Goal: Task Accomplishment & Management: Manage account settings

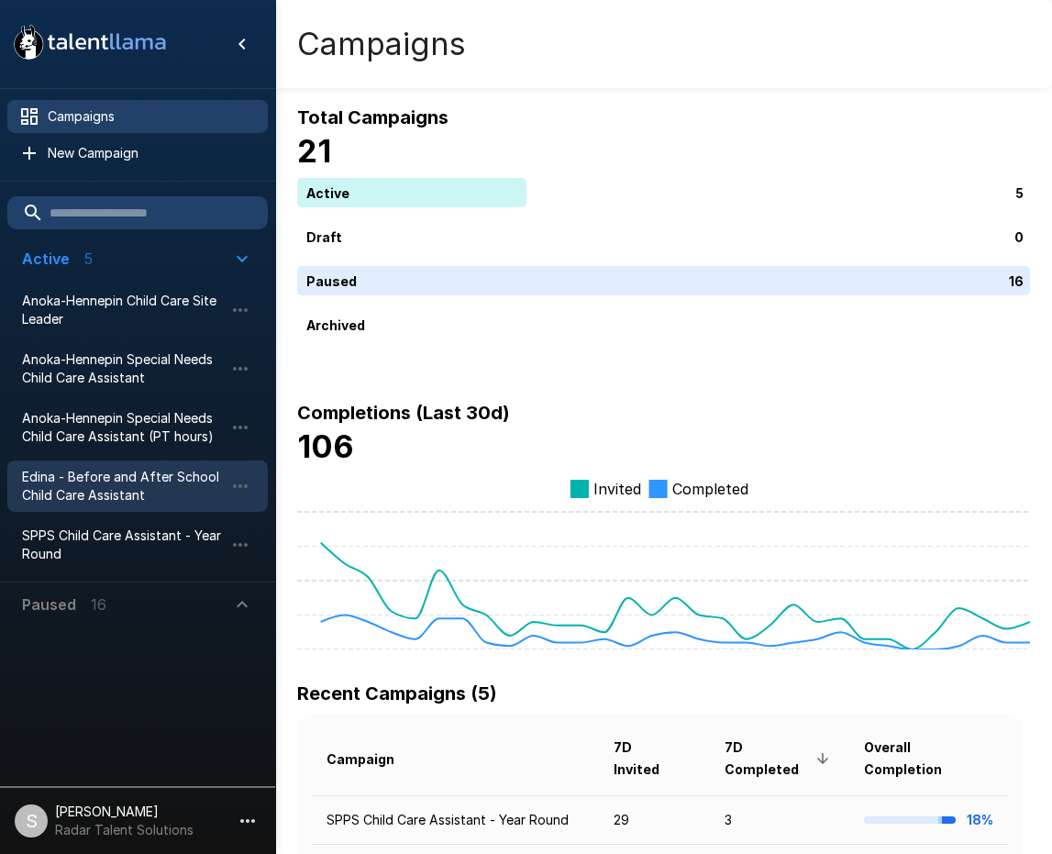
drag, startPoint x: 101, startPoint y: 482, endPoint x: 137, endPoint y: 479, distance: 35.9
click at [101, 482] on span "Edina - Before and After School Child Care Assistant" at bounding box center [123, 486] width 202 height 37
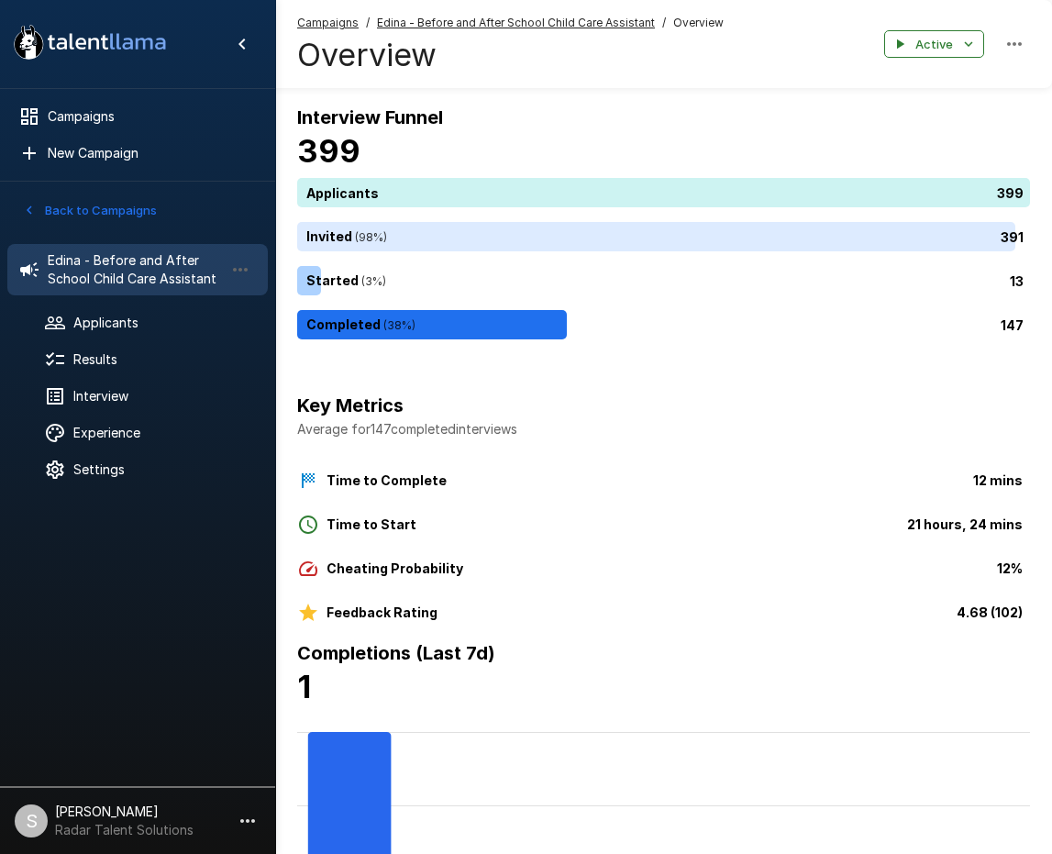
click at [55, 210] on button "Back to Campaigns" at bounding box center [89, 210] width 143 height 28
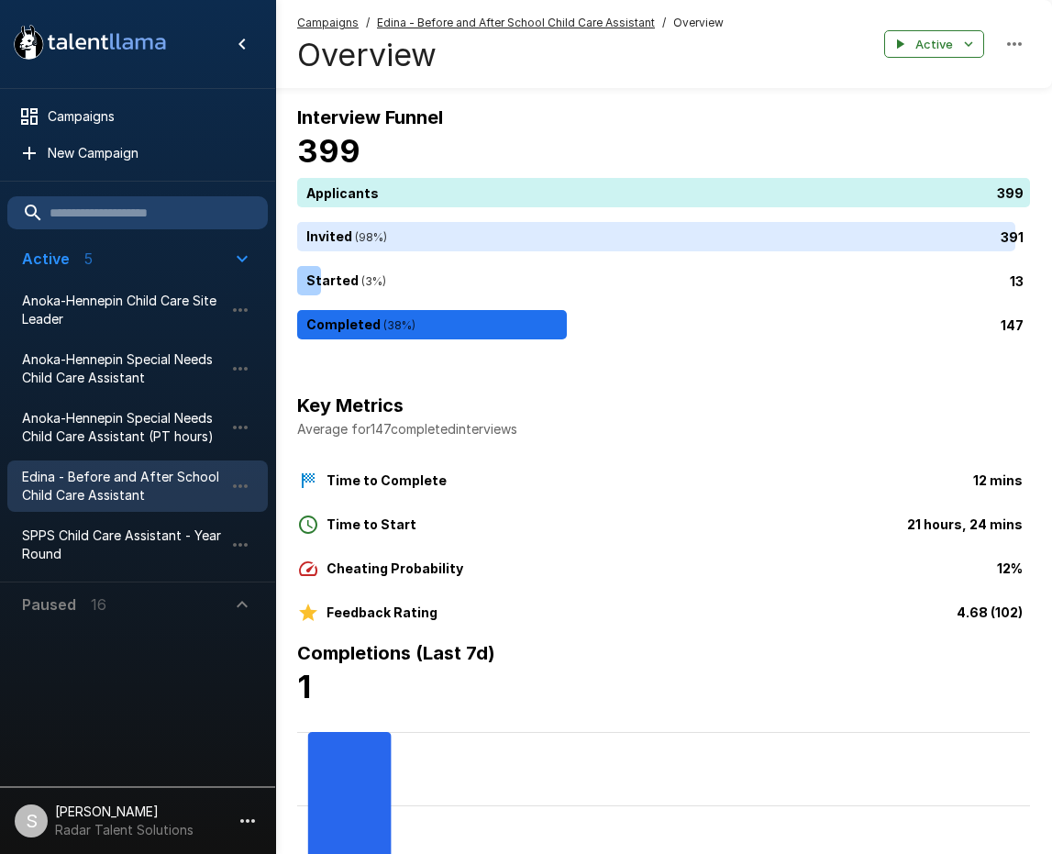
click at [113, 483] on span "Edina - Before and After School Child Care Assistant" at bounding box center [123, 486] width 202 height 37
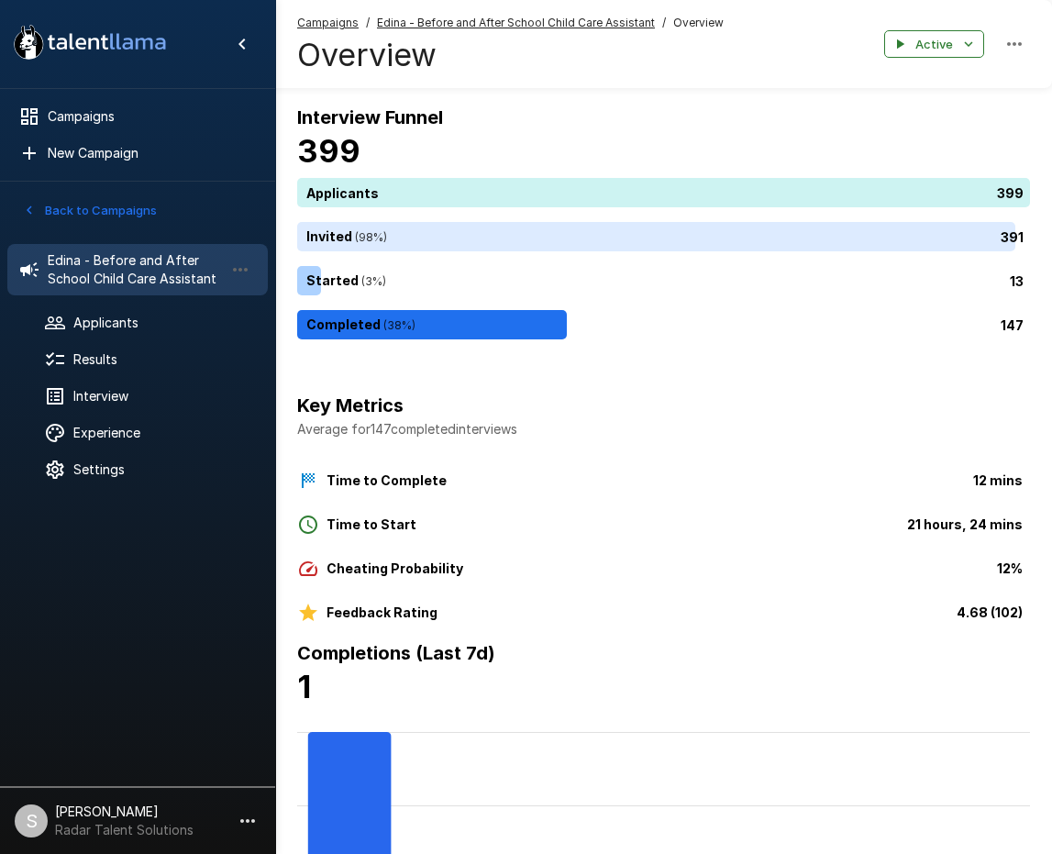
click at [96, 203] on button "Back to Campaigns" at bounding box center [89, 210] width 143 height 28
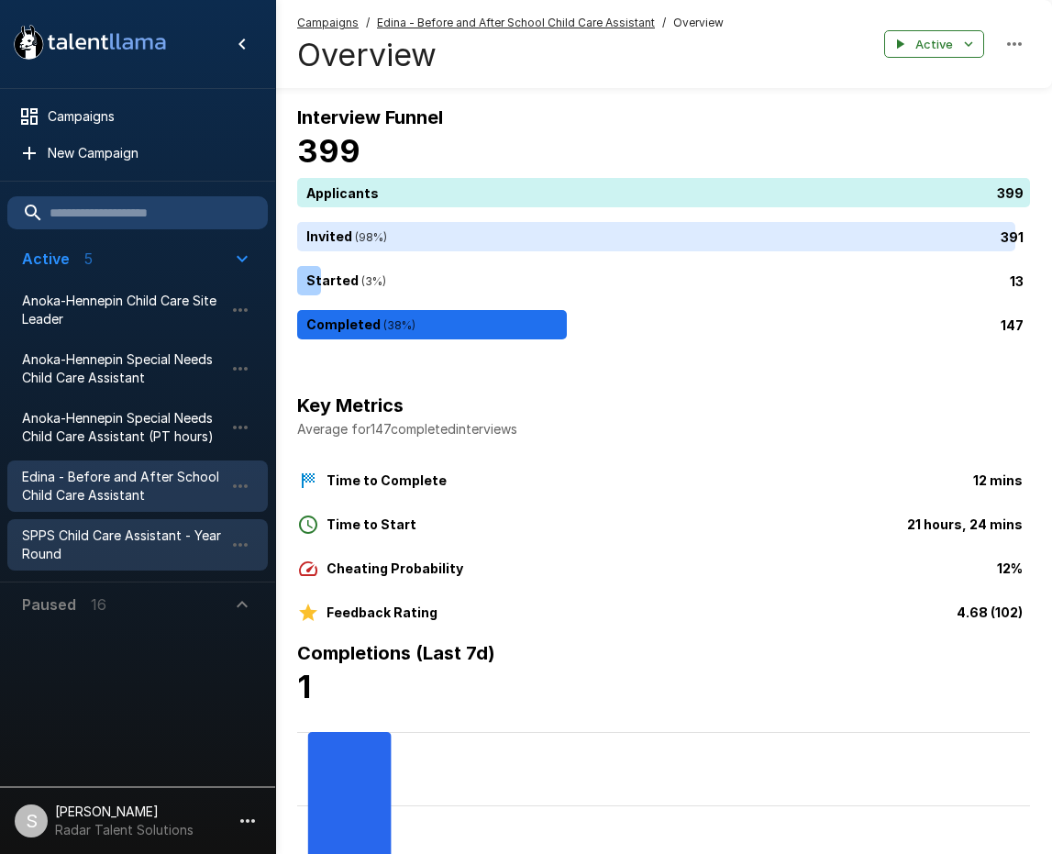
click at [76, 538] on span "SPPS Child Care Assistant - Year Round" at bounding box center [123, 545] width 202 height 37
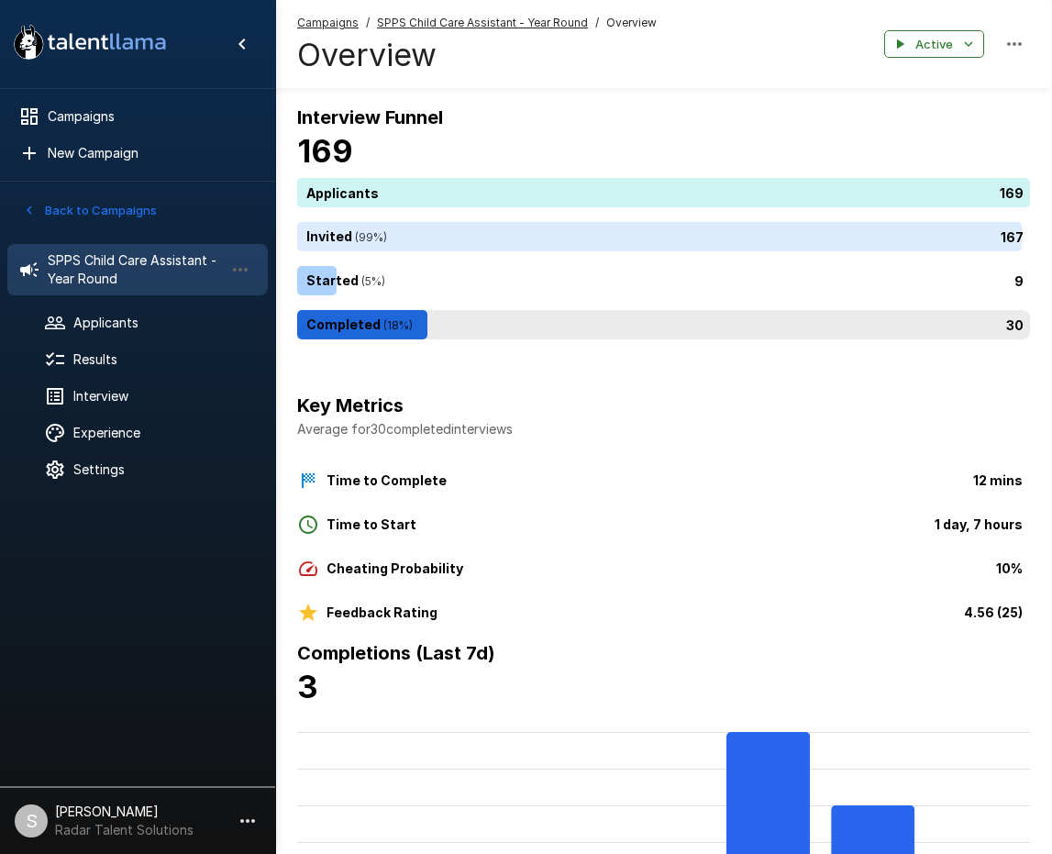
click at [624, 326] on div "30" at bounding box center [667, 324] width 740 height 29
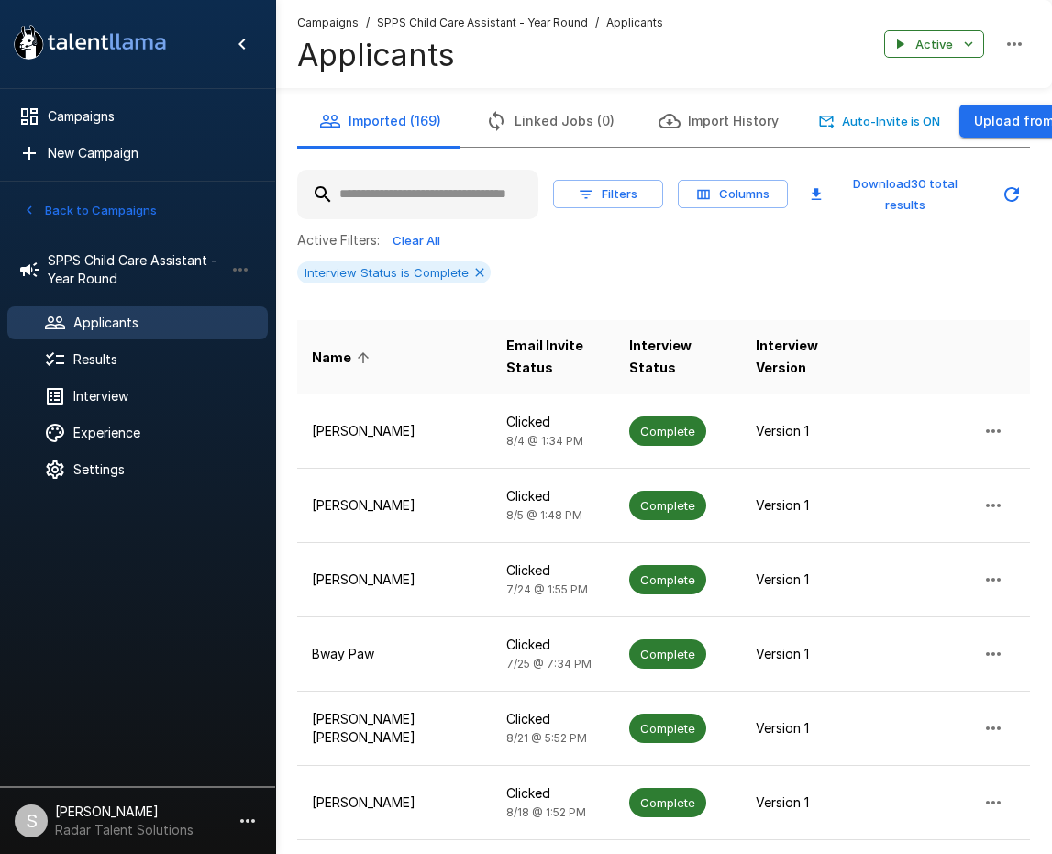
click at [444, 194] on input "text" at bounding box center [417, 194] width 241 height 33
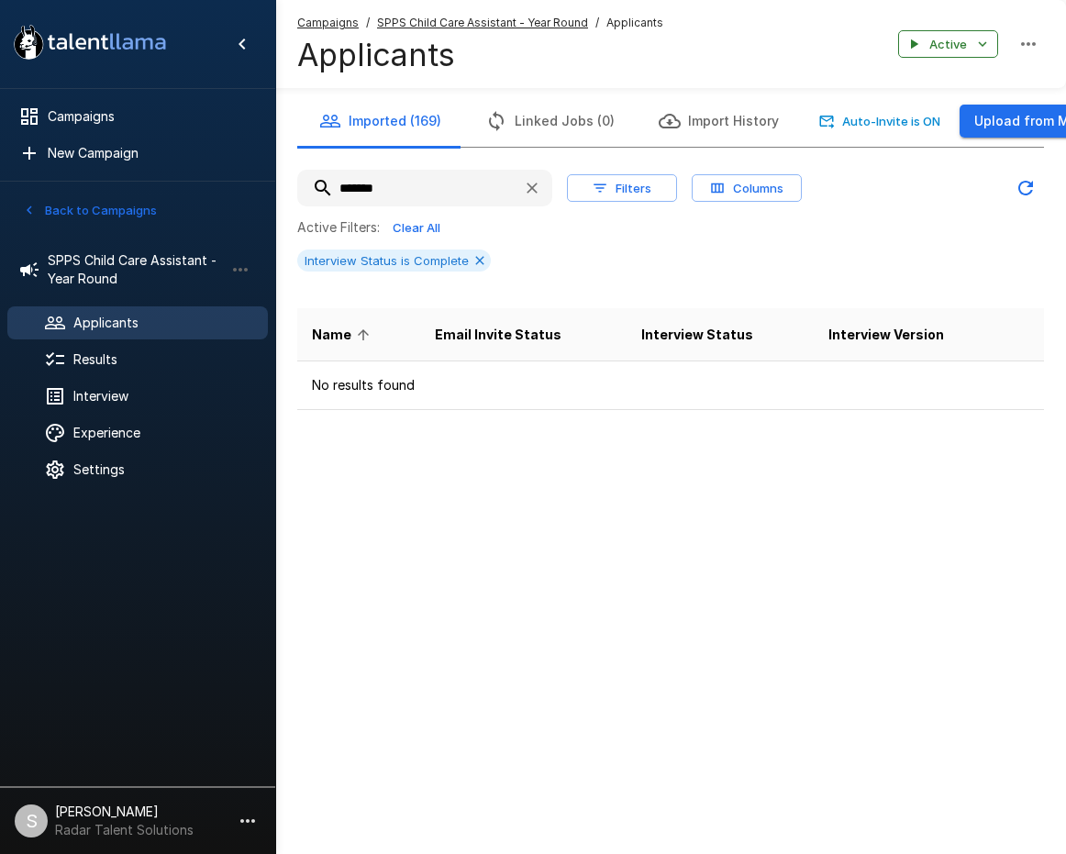
drag, startPoint x: 415, startPoint y: 188, endPoint x: 322, endPoint y: 187, distance: 92.7
click at [322, 187] on input "*******" at bounding box center [402, 188] width 211 height 33
type input "***"
click at [94, 204] on button "Back to Campaigns" at bounding box center [89, 210] width 143 height 28
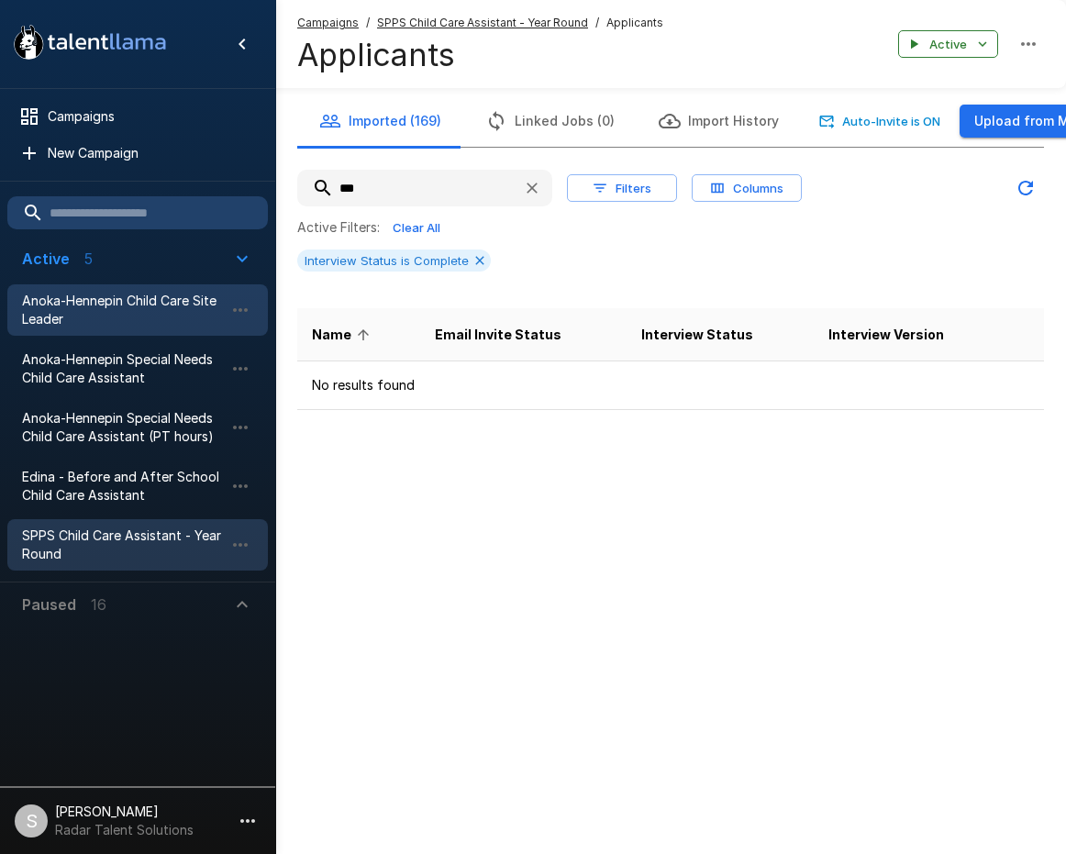
click at [91, 307] on span "Anoka-Hennepin Child Care Site Leader" at bounding box center [123, 310] width 202 height 37
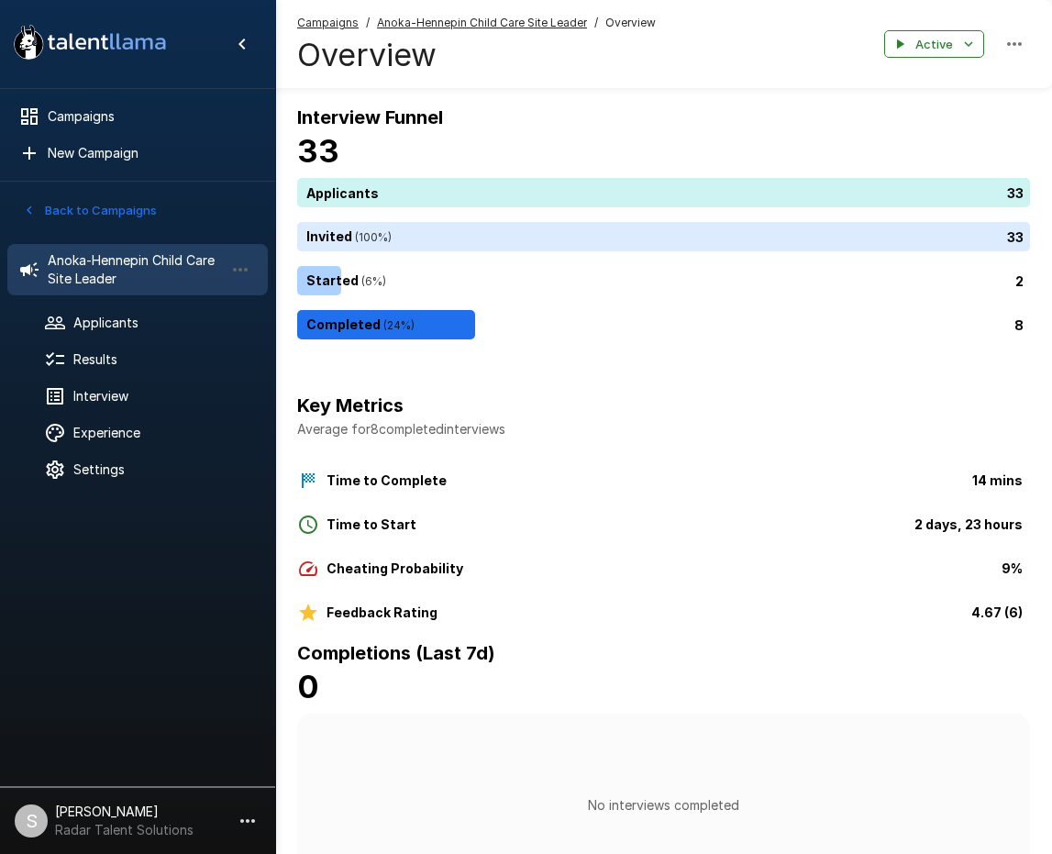
click at [28, 272] on icon at bounding box center [29, 269] width 18 height 15
click at [72, 210] on button "Back to Campaigns" at bounding box center [89, 210] width 143 height 28
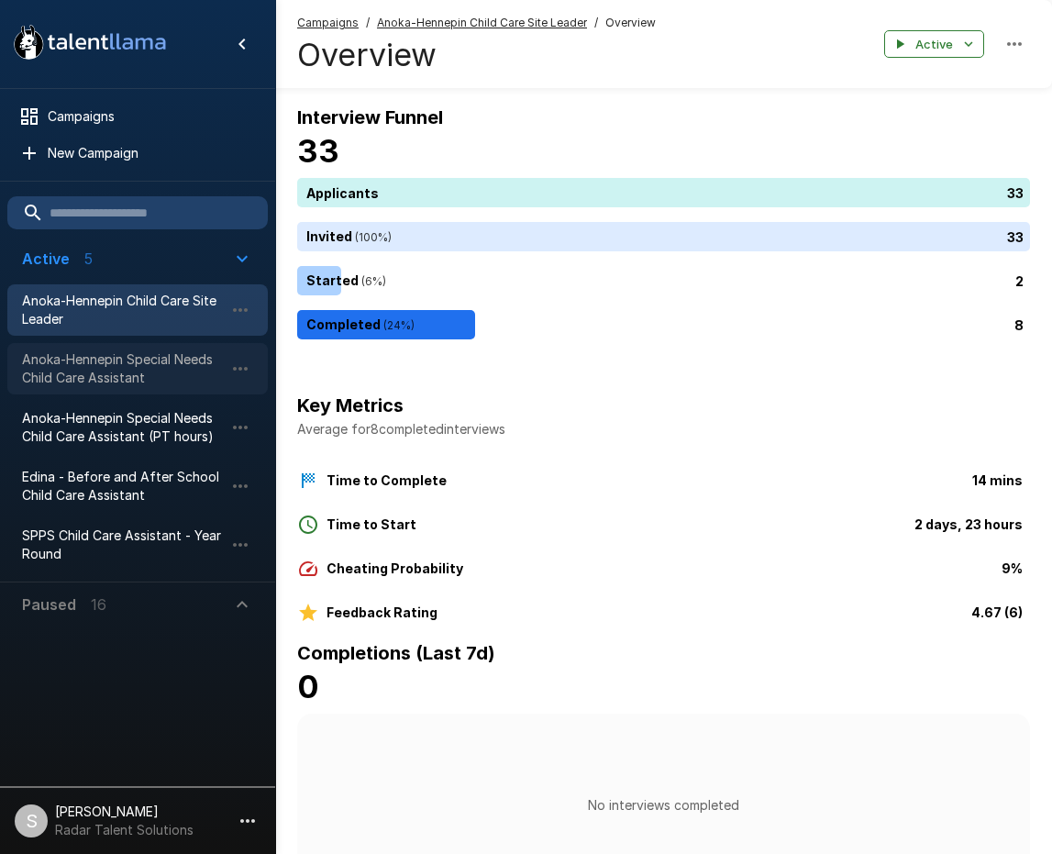
click at [81, 369] on span "Anoka-Hennepin Special Needs Child Care Assistant" at bounding box center [123, 368] width 202 height 37
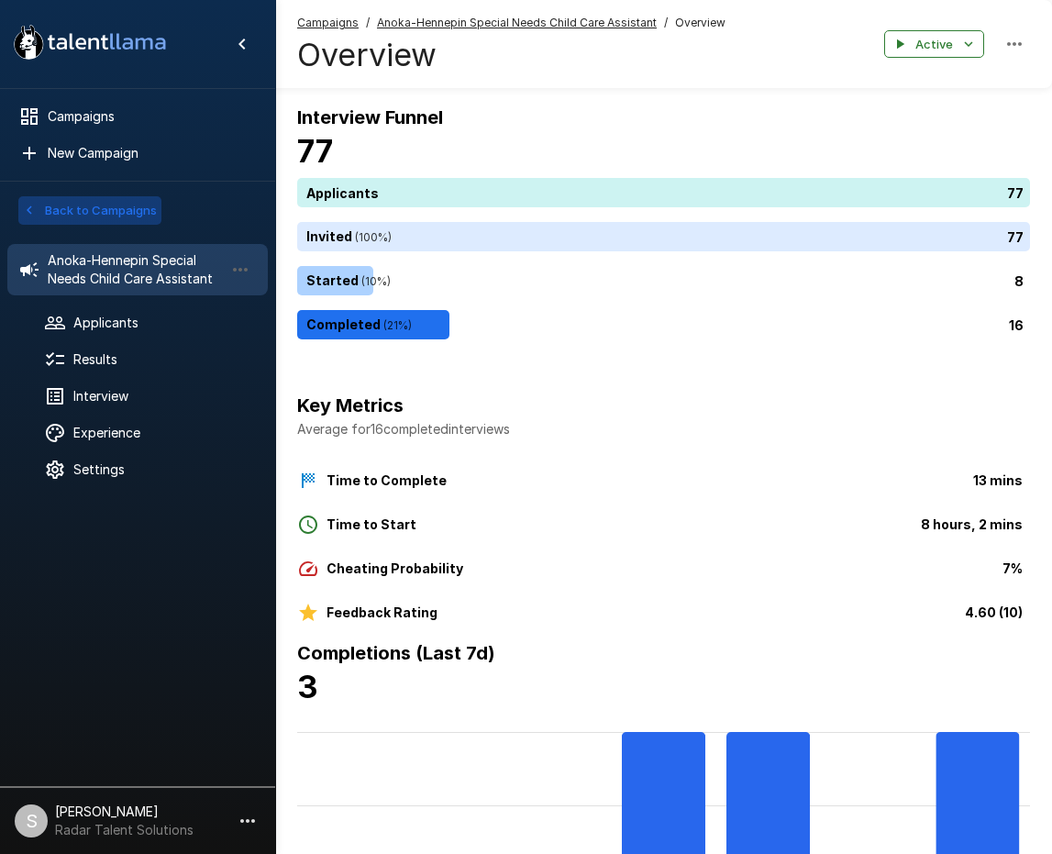
click at [105, 217] on button "Back to Campaigns" at bounding box center [89, 210] width 143 height 28
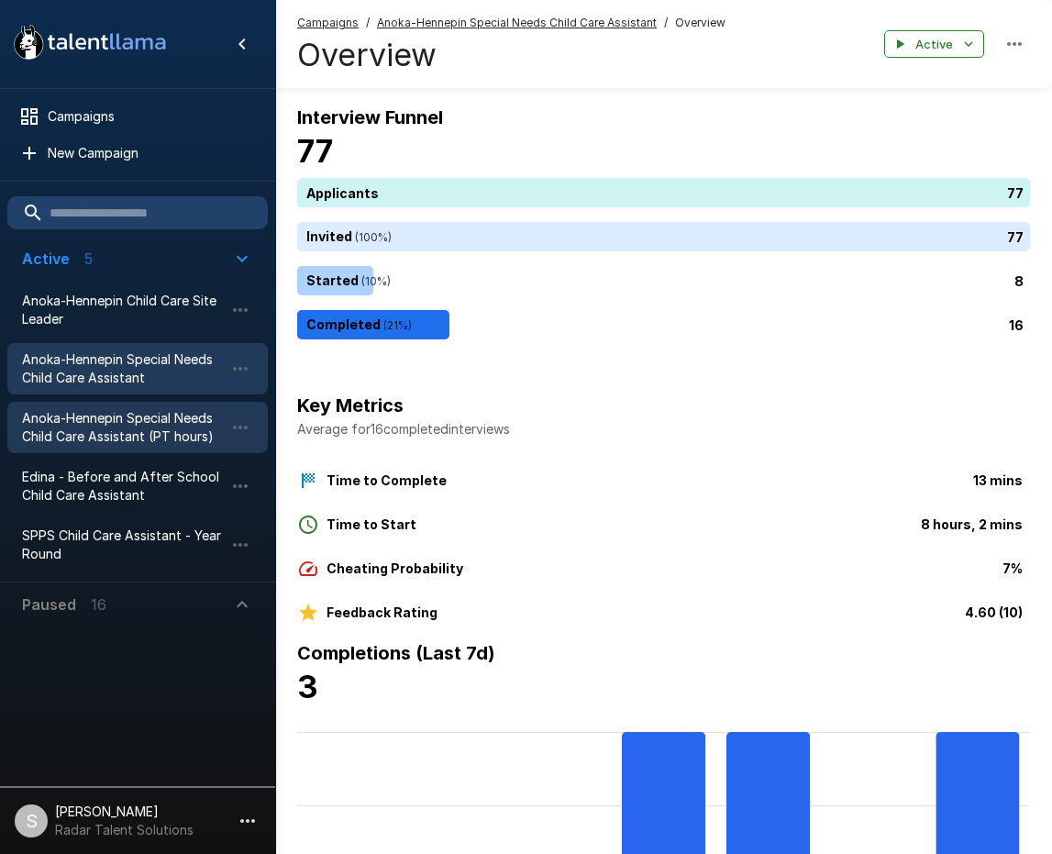
click at [65, 415] on span "Anoka-Hennepin Special Needs Child Care Assistant (PT hours)" at bounding box center [123, 427] width 202 height 37
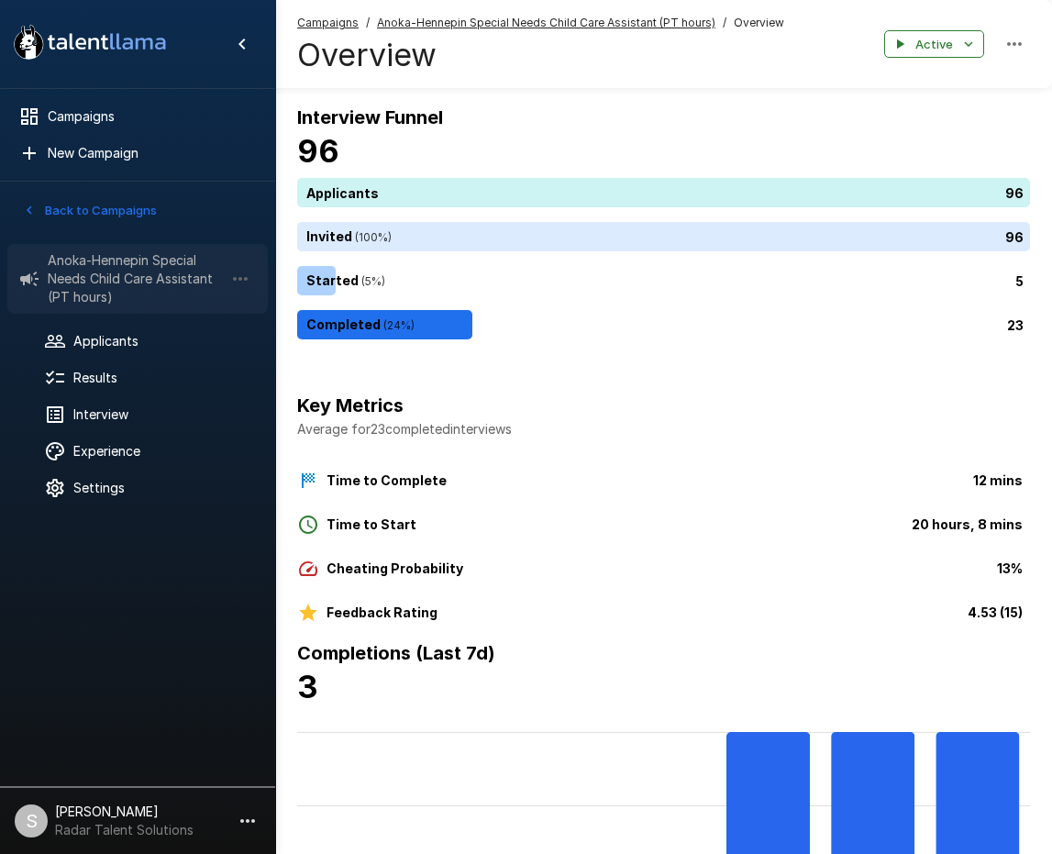
click at [108, 280] on span "Anoka-Hennepin Special Needs Child Care Assistant (PT hours)" at bounding box center [136, 278] width 176 height 55
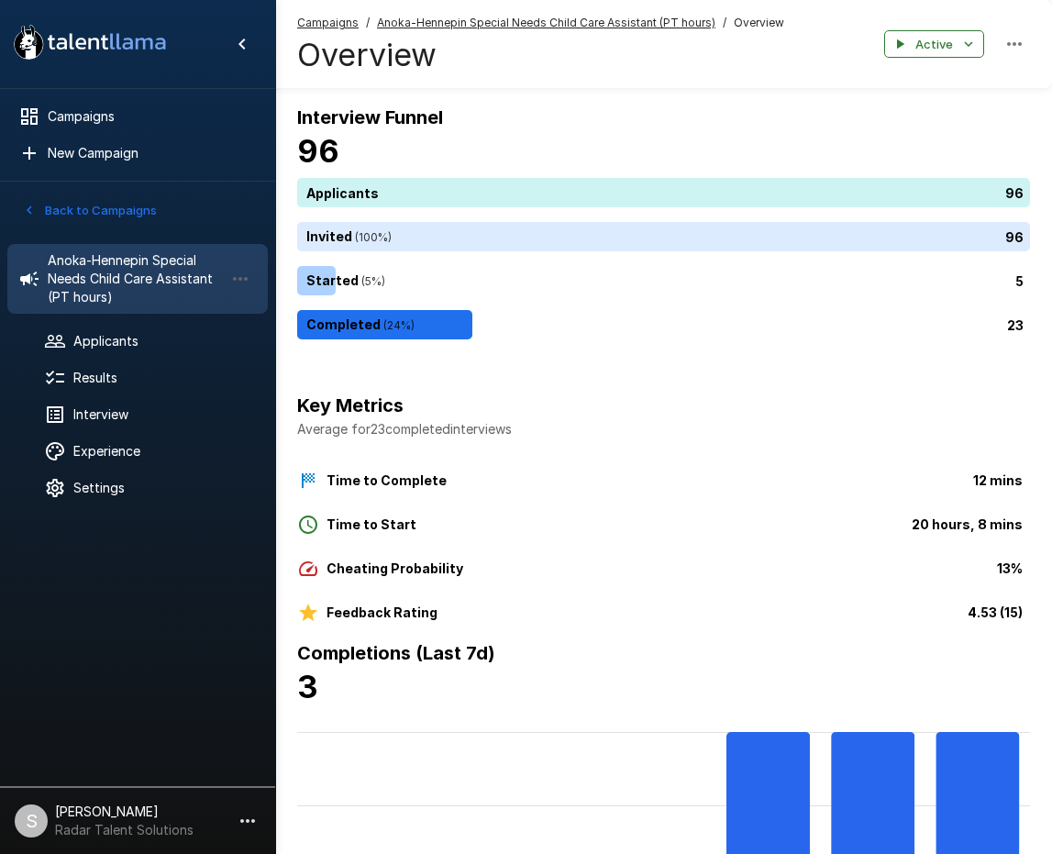
click at [83, 202] on button "Back to Campaigns" at bounding box center [89, 210] width 143 height 28
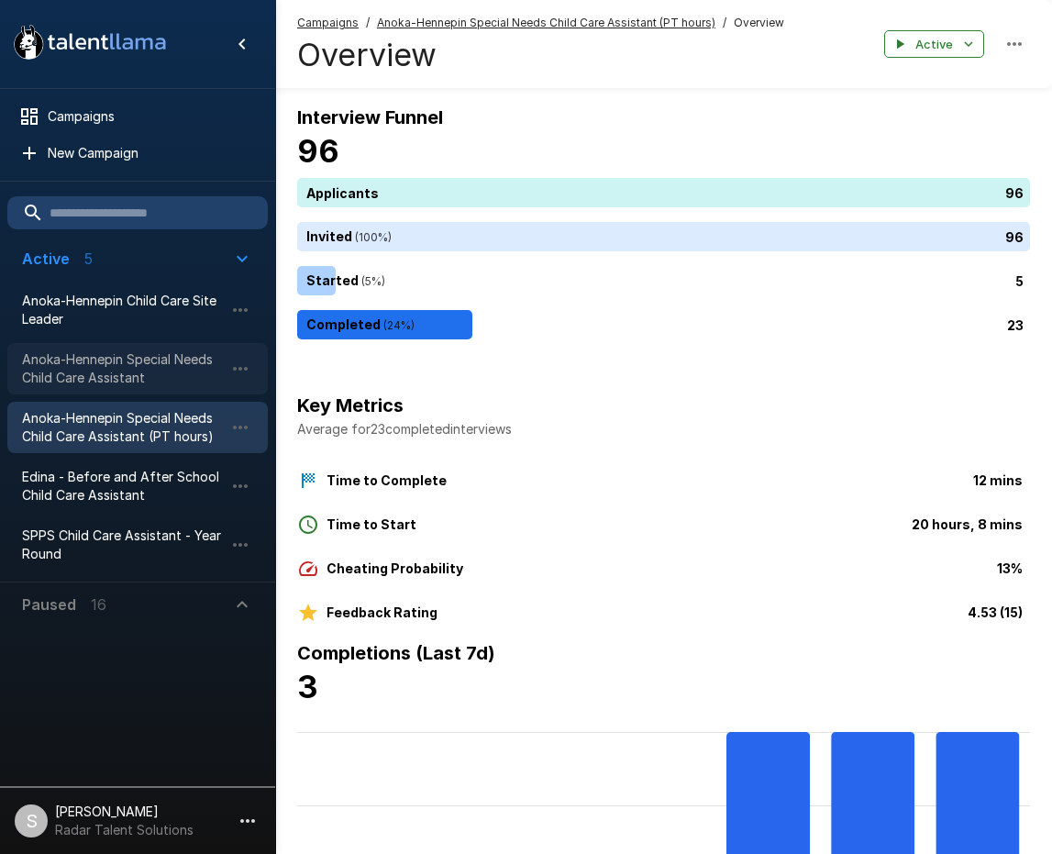
click at [76, 359] on span "Anoka-Hennepin Special Needs Child Care Assistant" at bounding box center [123, 368] width 202 height 37
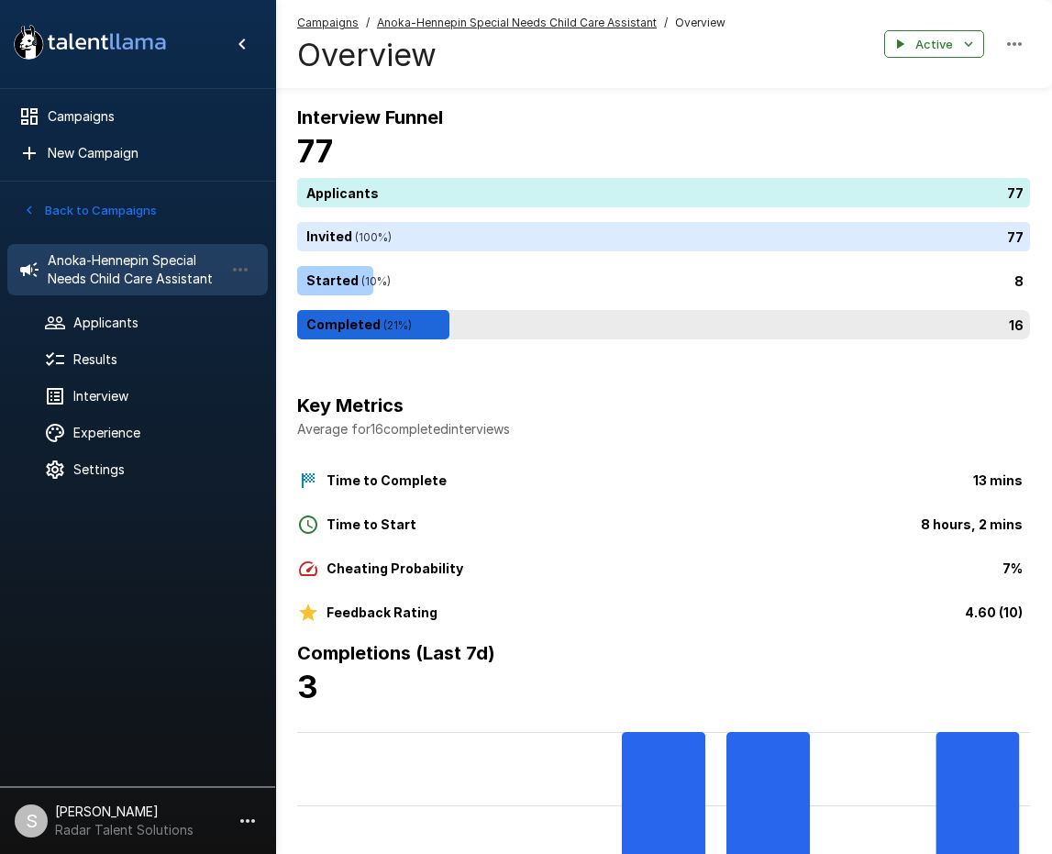
click at [370, 314] on div "16" at bounding box center [667, 324] width 740 height 29
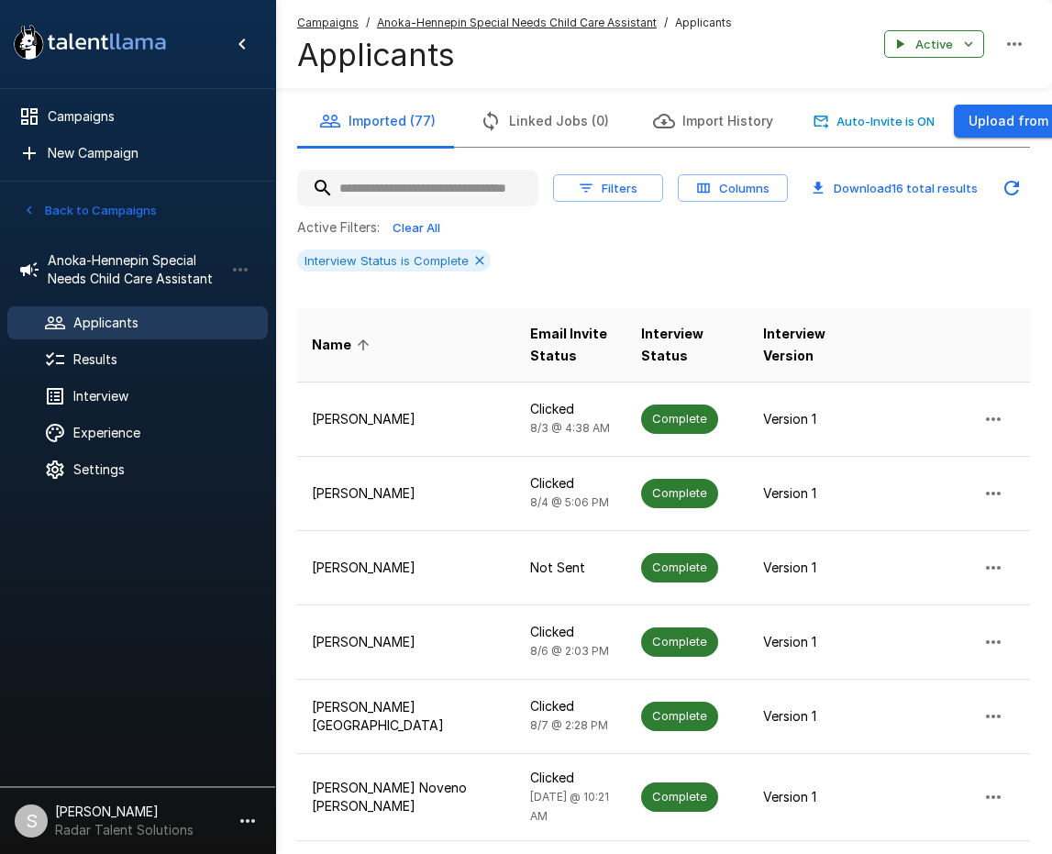
click at [609, 253] on div "Interview Status is Complete" at bounding box center [663, 261] width 733 height 22
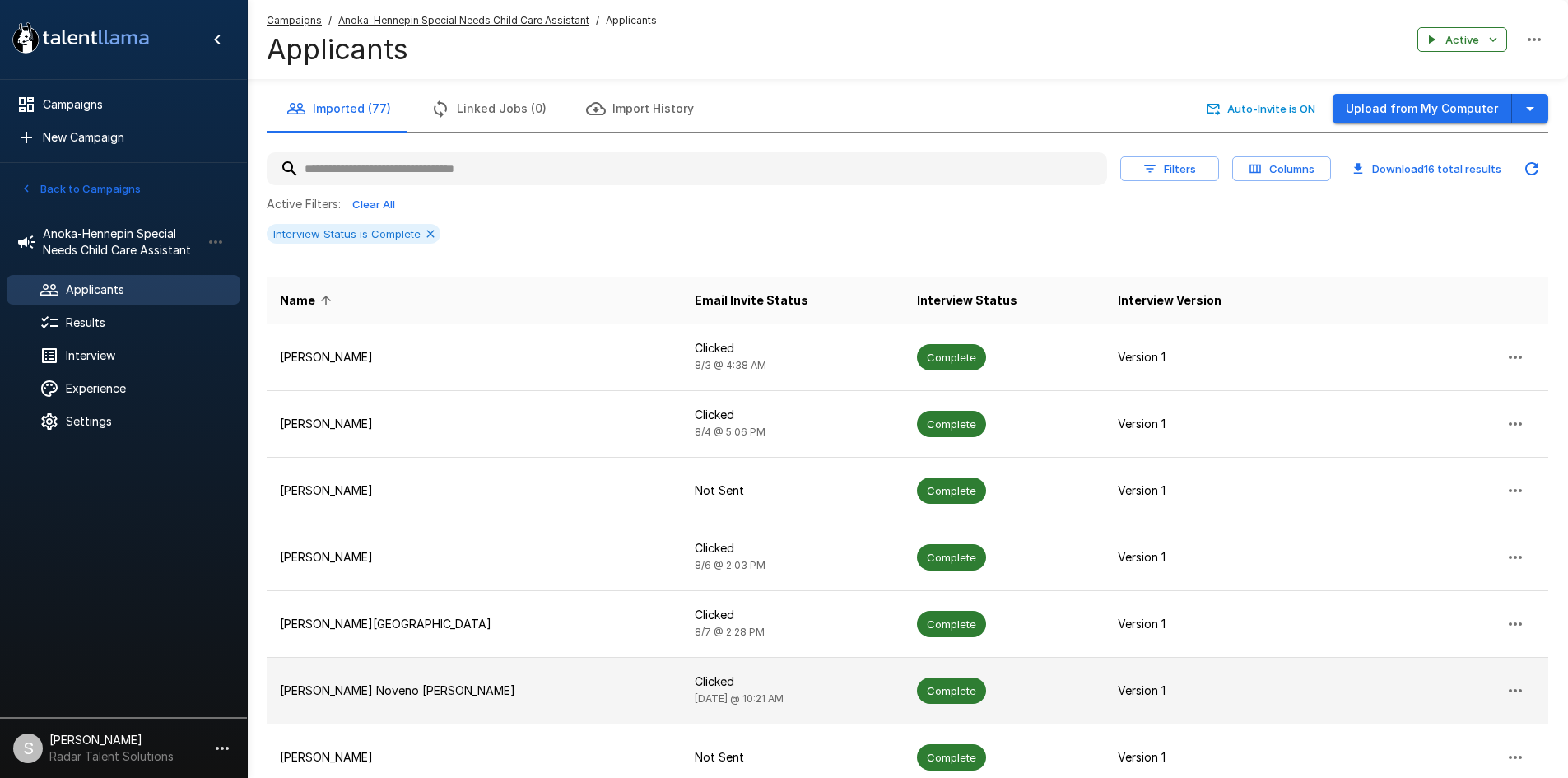
click at [360, 695] on p "[PERSON_NAME] Noveno [PERSON_NAME]" at bounding box center [474, 691] width 388 height 16
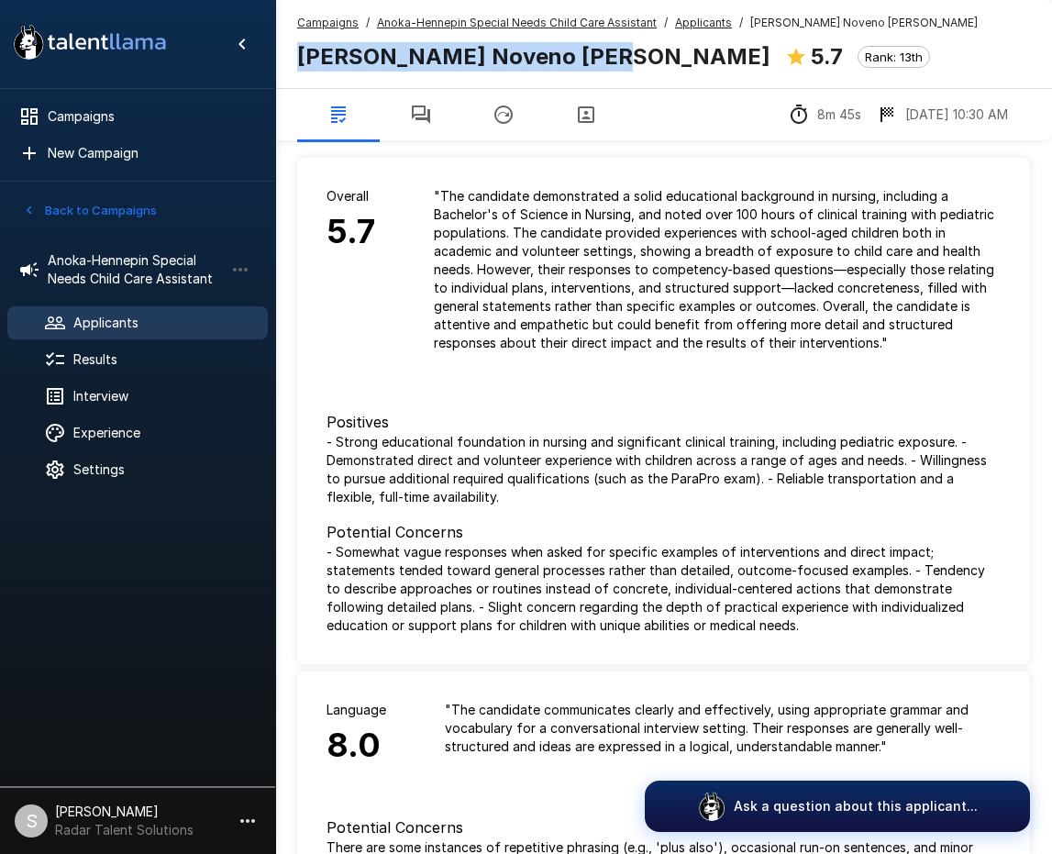
drag, startPoint x: 298, startPoint y: 54, endPoint x: 583, endPoint y: 61, distance: 284.5
click at [583, 61] on div "[PERSON_NAME] Noveno [PERSON_NAME] 5.7 Rank: 13th" at bounding box center [621, 55] width 648 height 39
copy b "[PERSON_NAME] Noveno [PERSON_NAME]"
click at [436, 110] on button "button" at bounding box center [421, 114] width 83 height 51
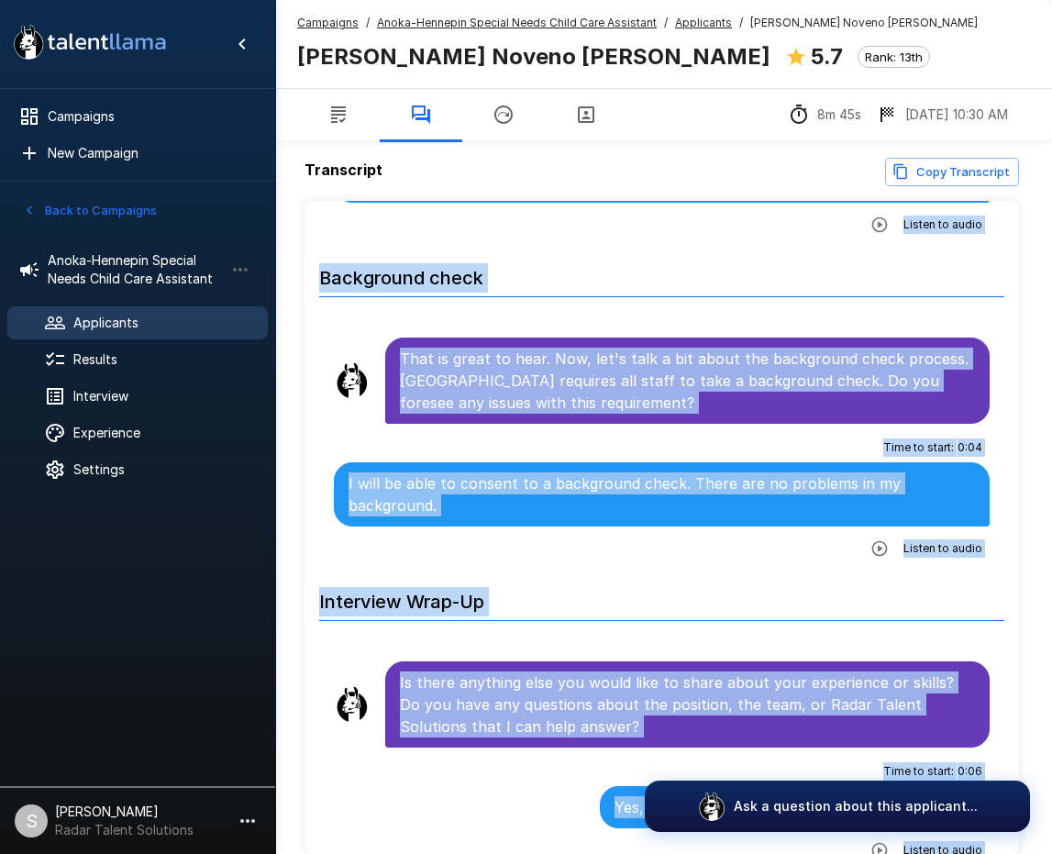
scroll to position [88, 0]
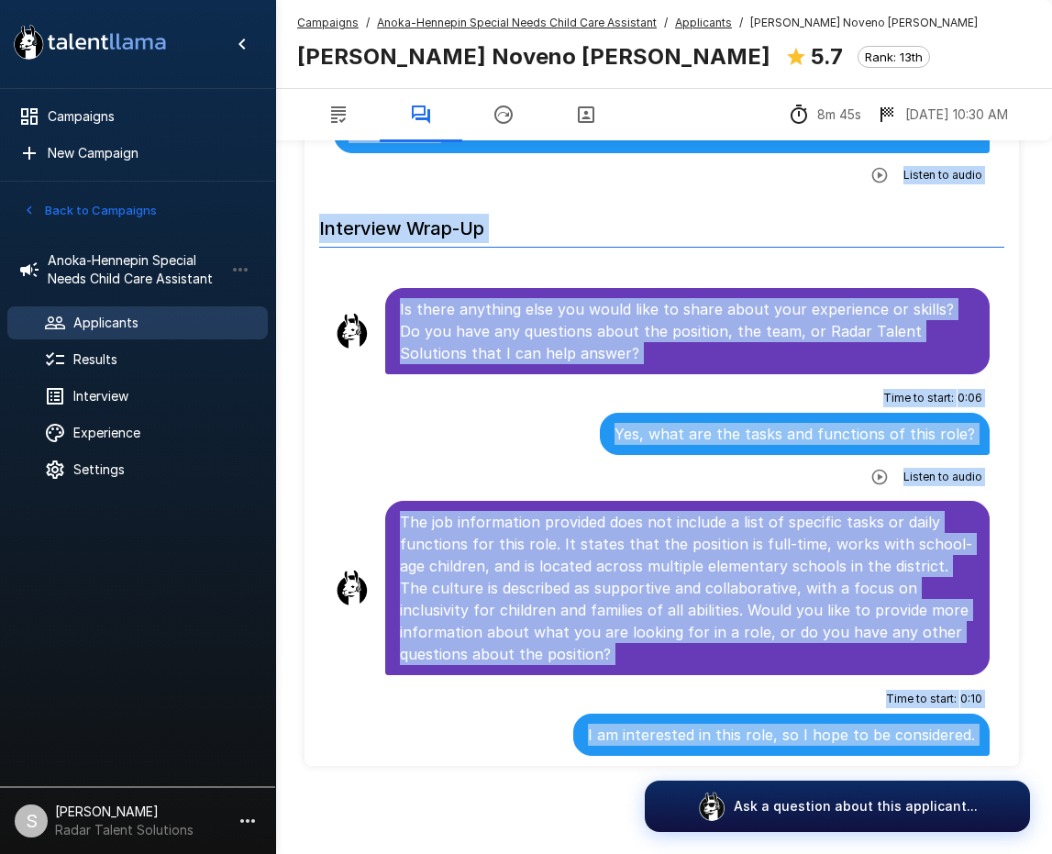
drag, startPoint x: 401, startPoint y: 318, endPoint x: 938, endPoint y: 740, distance: 682.8
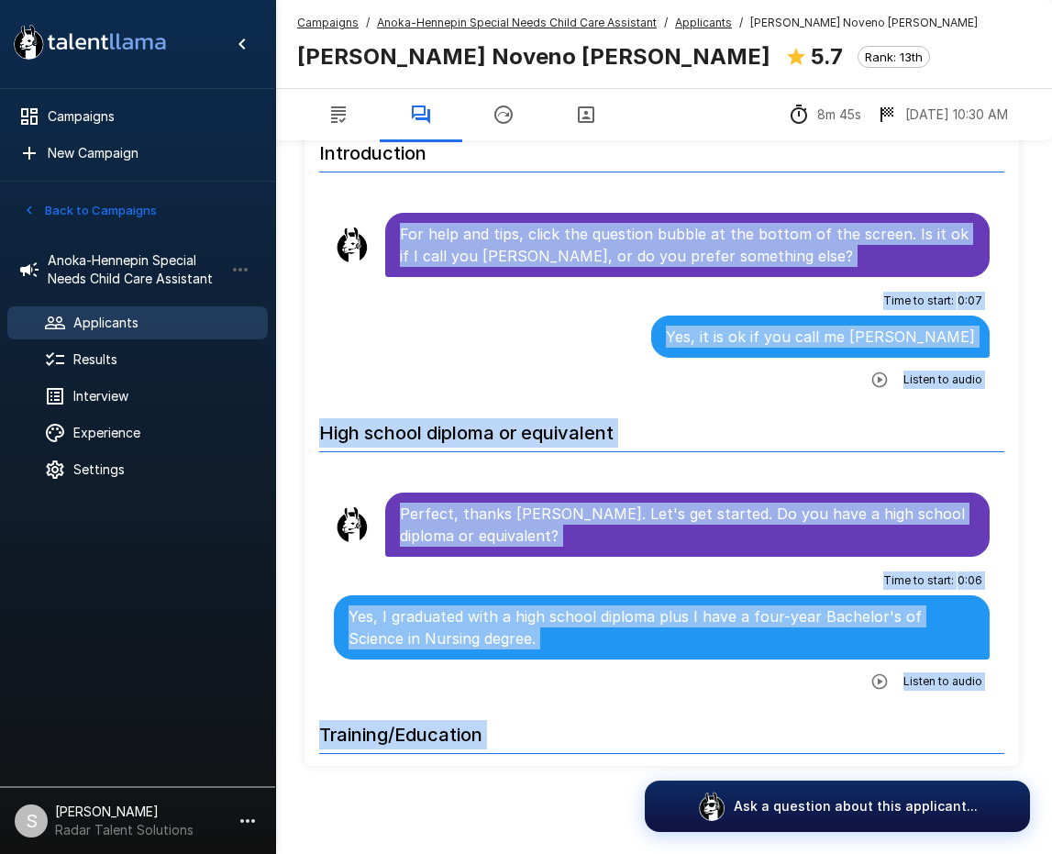
click at [523, 319] on div "Time to start : 0 : 07 Yes, it is ok if you call me [PERSON_NAME] Listen to aud…" at bounding box center [662, 340] width 656 height 108
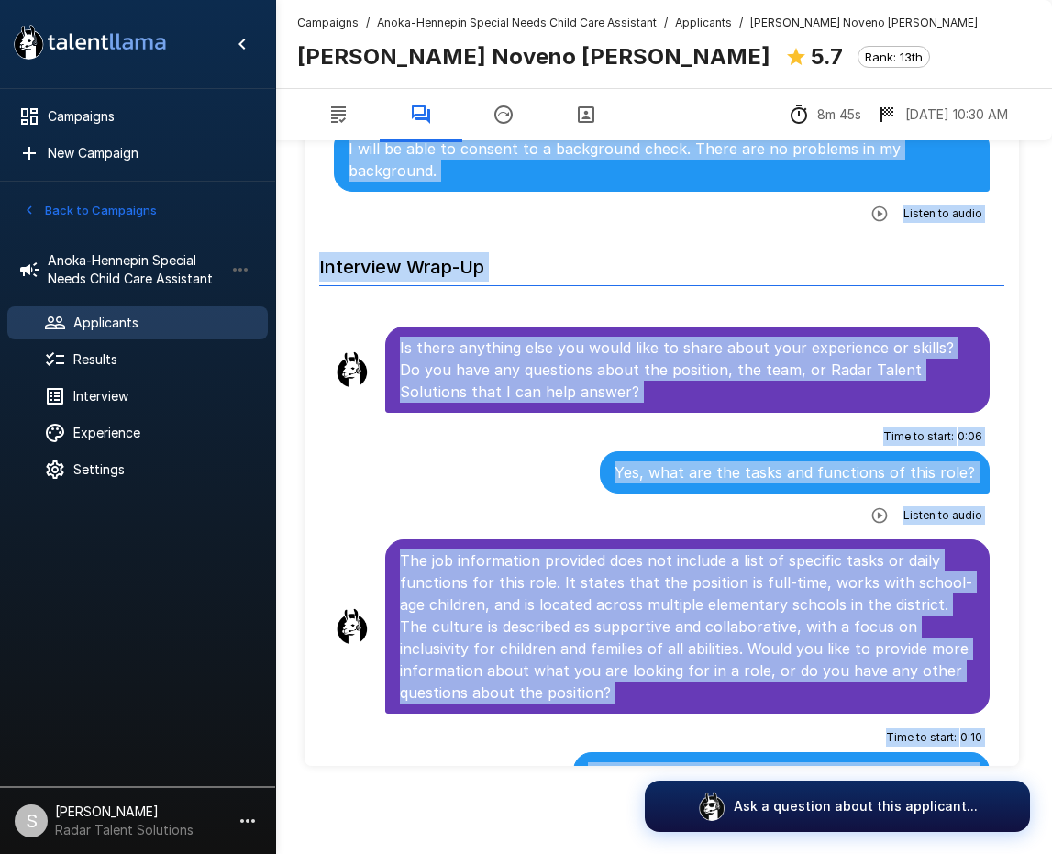
scroll to position [6085, 0]
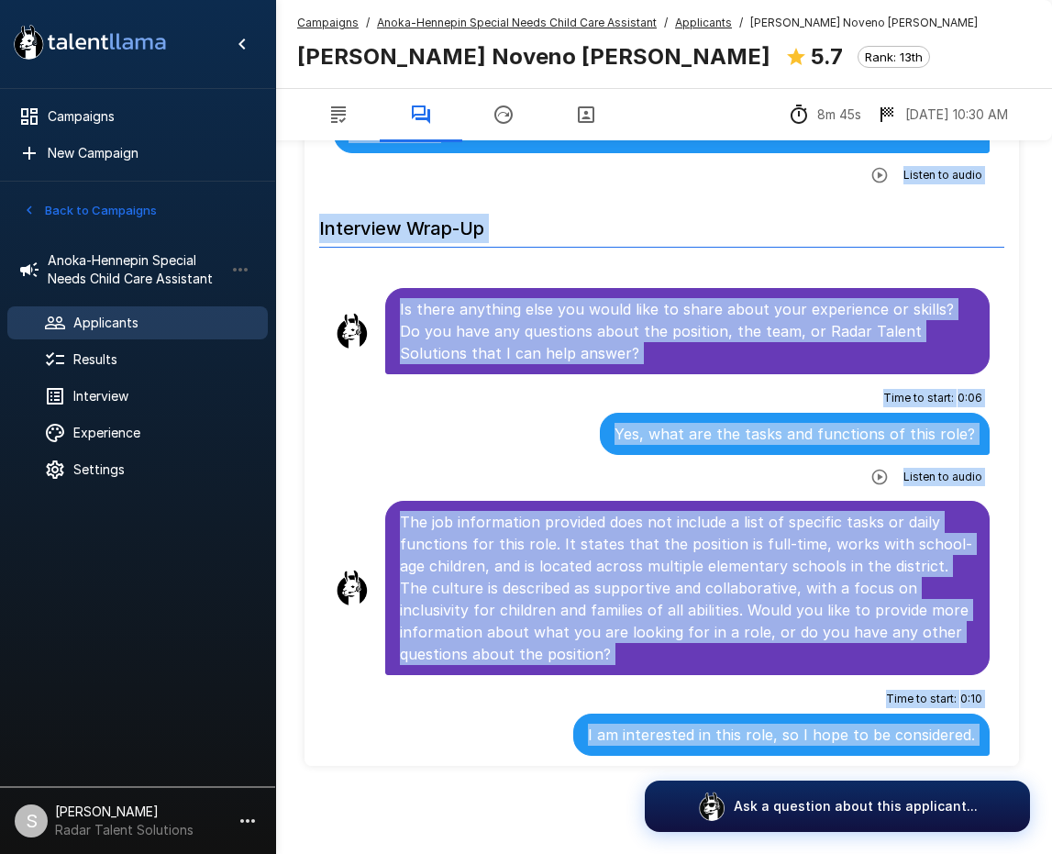
drag, startPoint x: 401, startPoint y: 235, endPoint x: 946, endPoint y: 751, distance: 750.9
copy ul "For help and tips, click the question bubble at the bottom of the screen. Is it…"
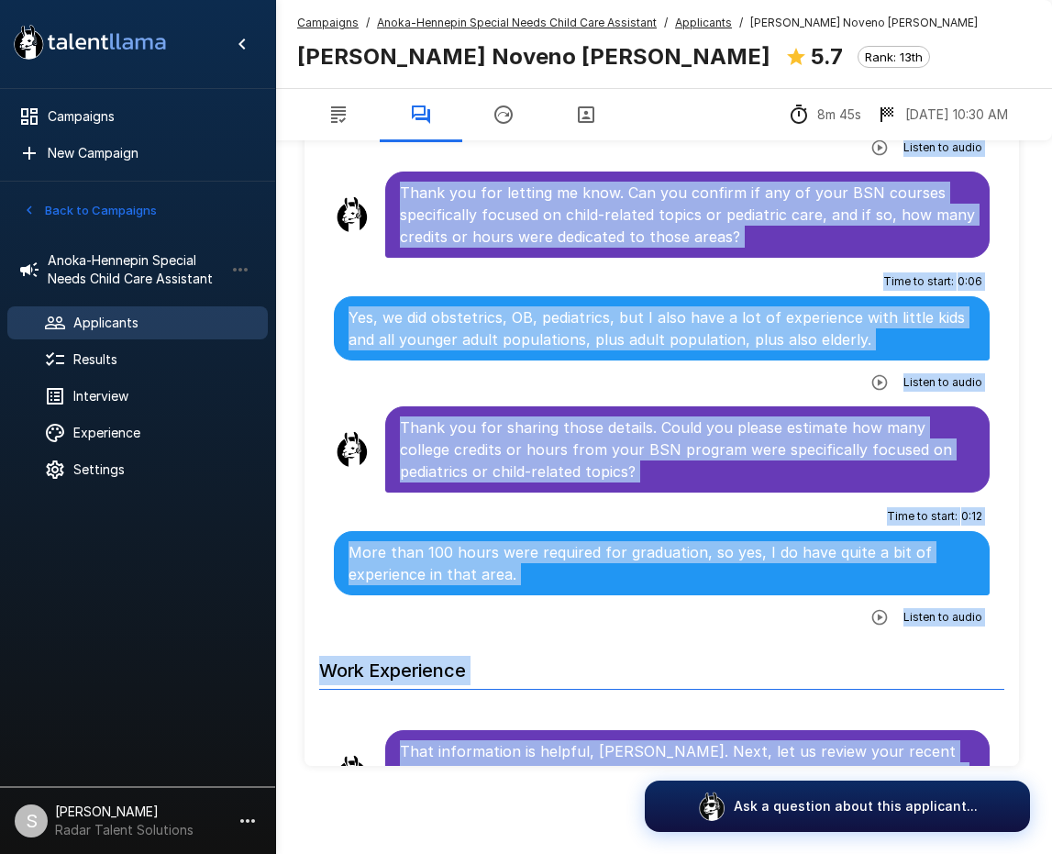
scroll to position [0, 0]
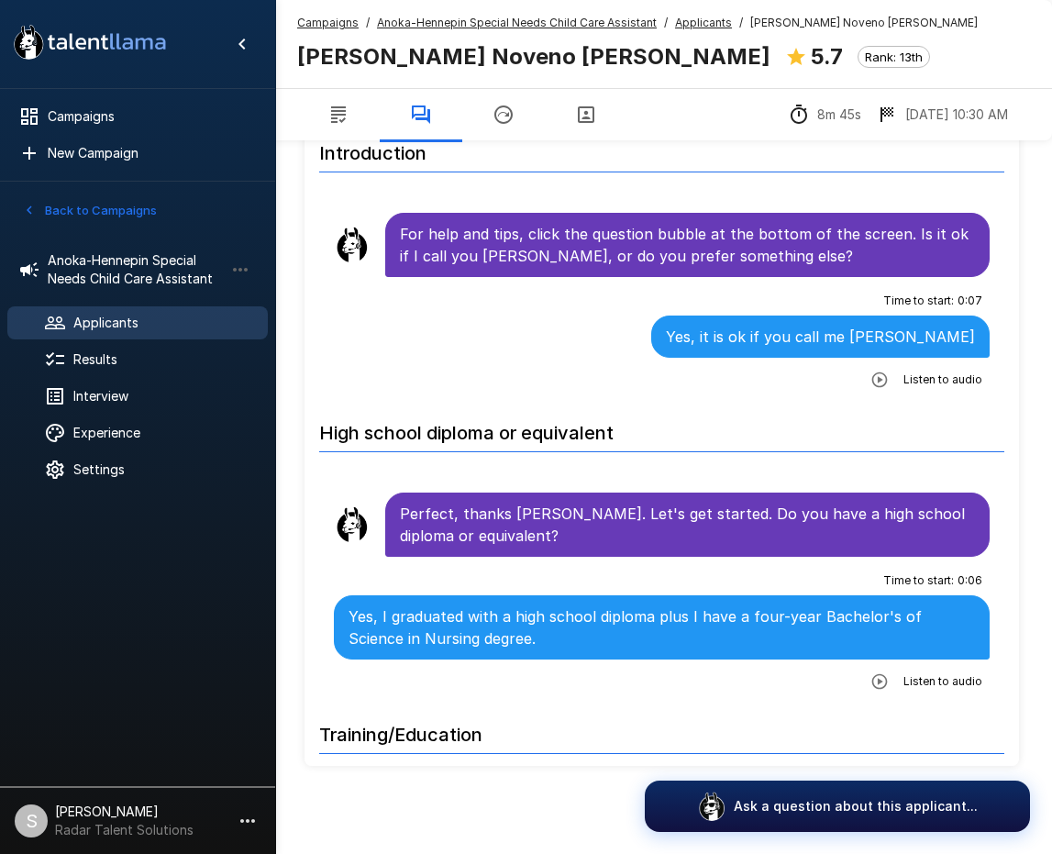
click at [427, 21] on u "Anoka-Hennepin Special Needs Child Care Assistant" at bounding box center [517, 23] width 280 height 14
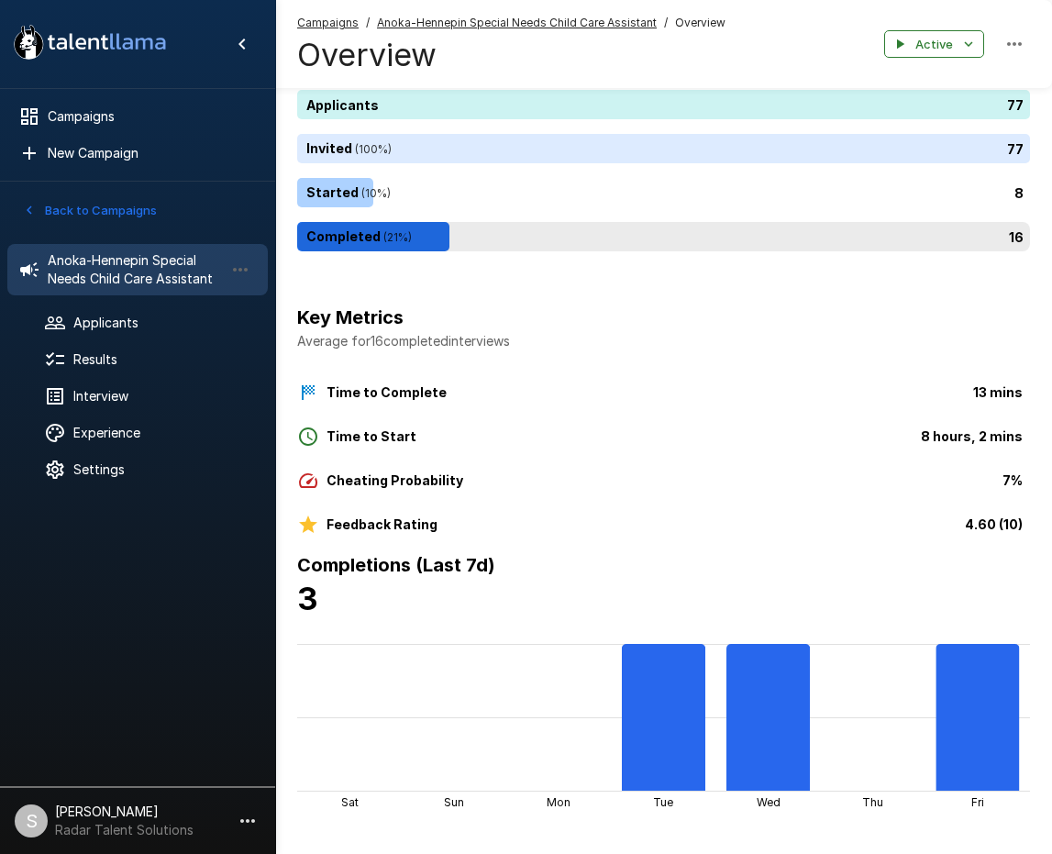
click at [401, 241] on div "16" at bounding box center [667, 236] width 740 height 29
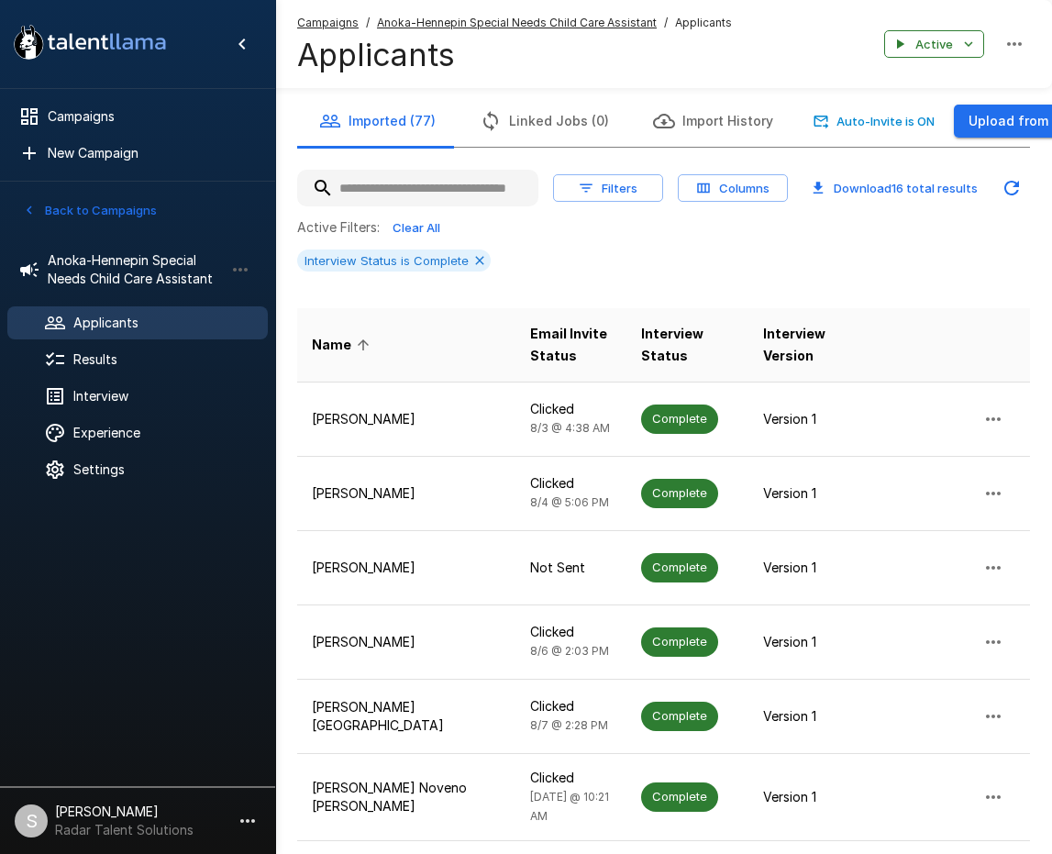
click at [587, 269] on div "Interview Status is Complete" at bounding box center [663, 261] width 733 height 22
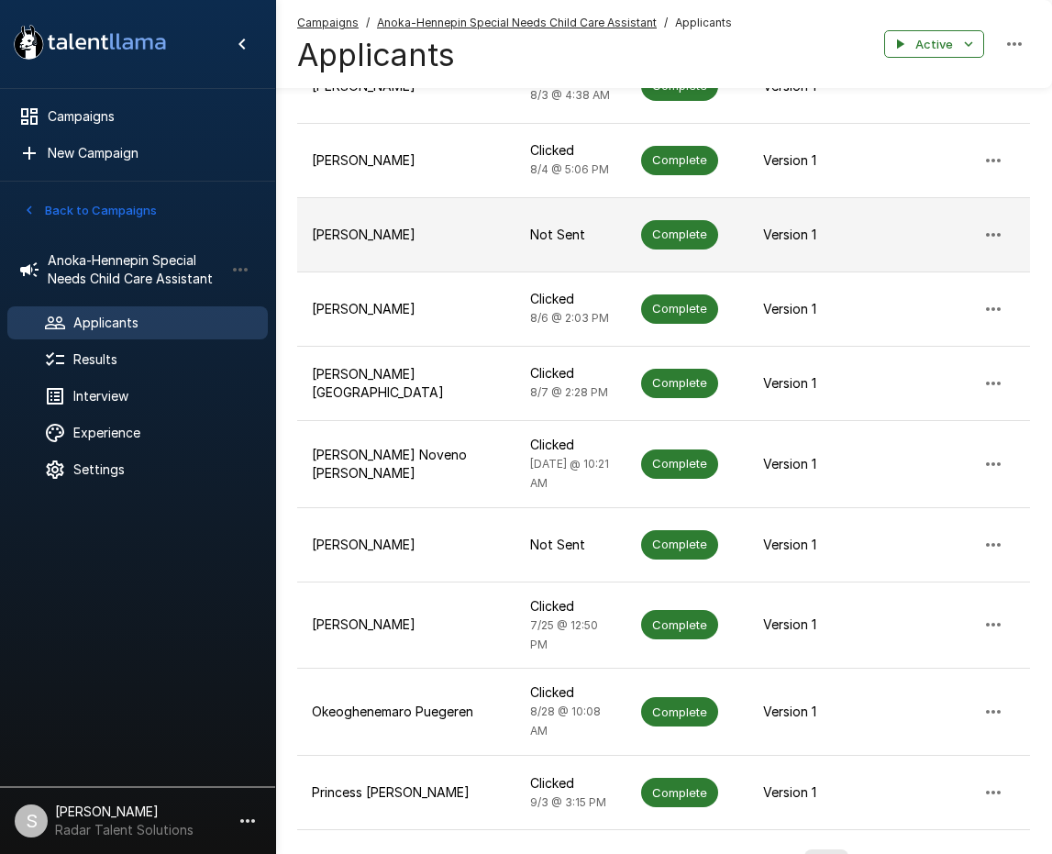
scroll to position [406, 0]
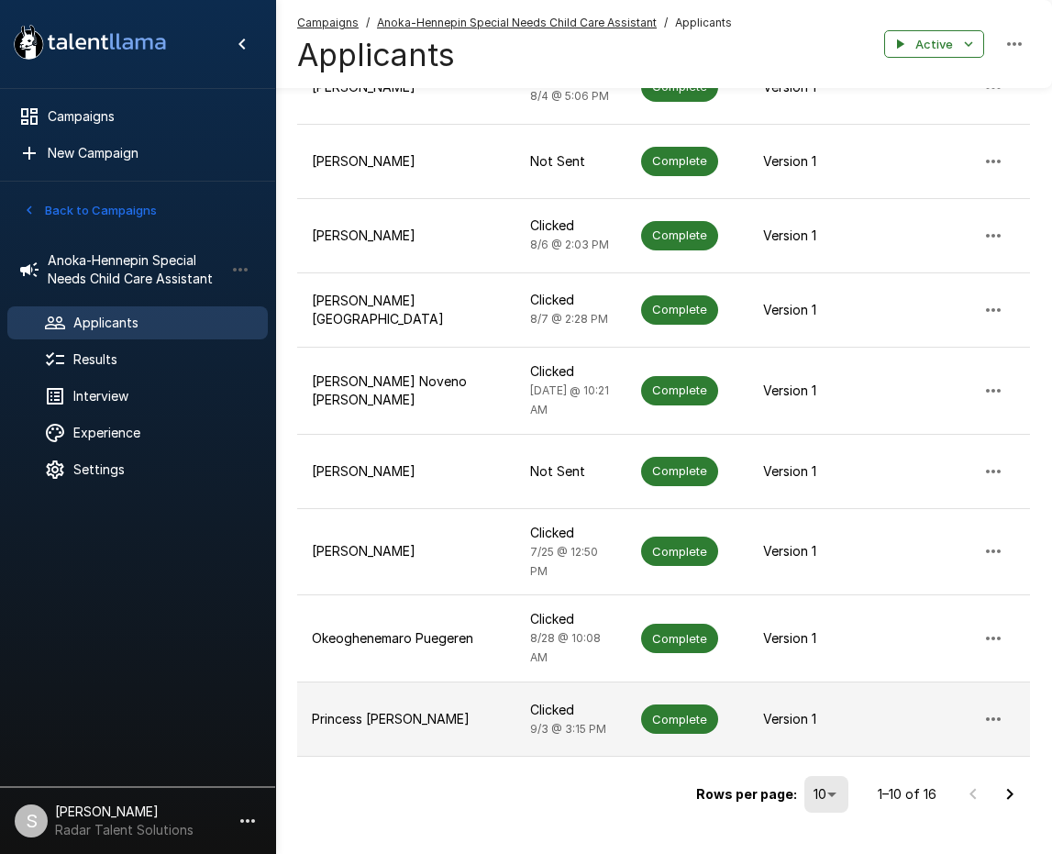
click at [656, 711] on span "Complete" at bounding box center [679, 719] width 77 height 17
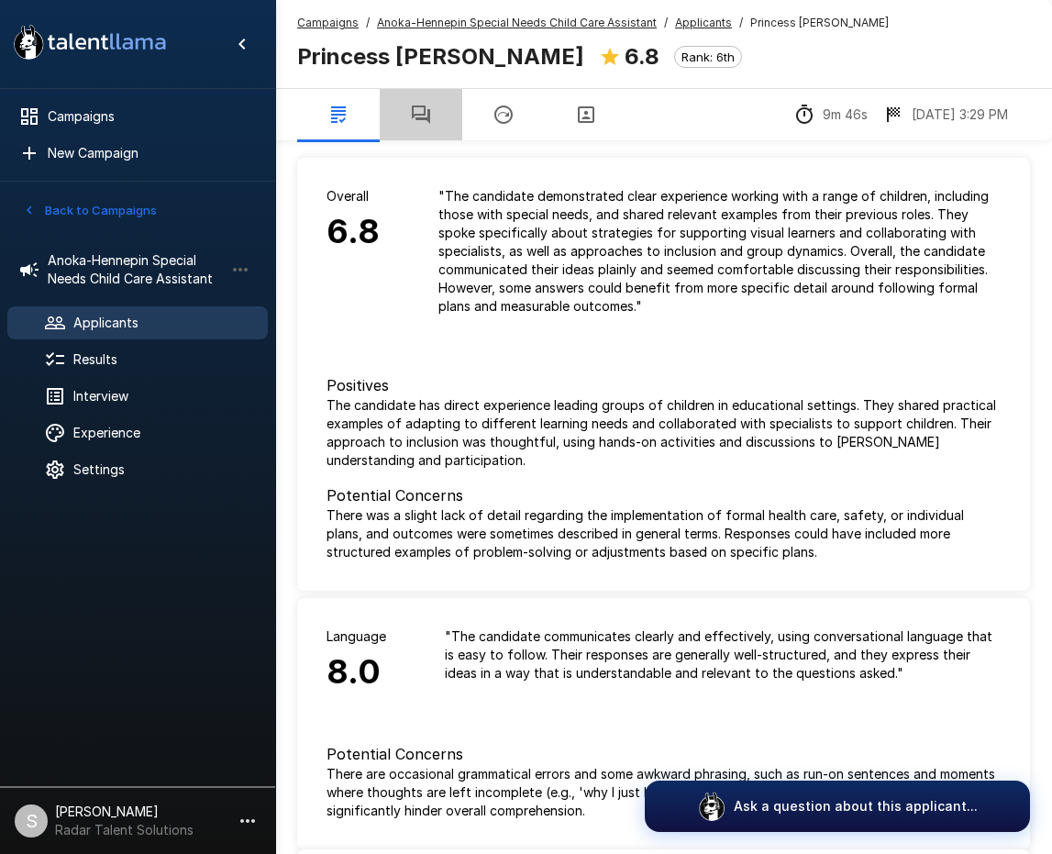
click at [417, 111] on icon "button" at bounding box center [421, 115] width 22 height 22
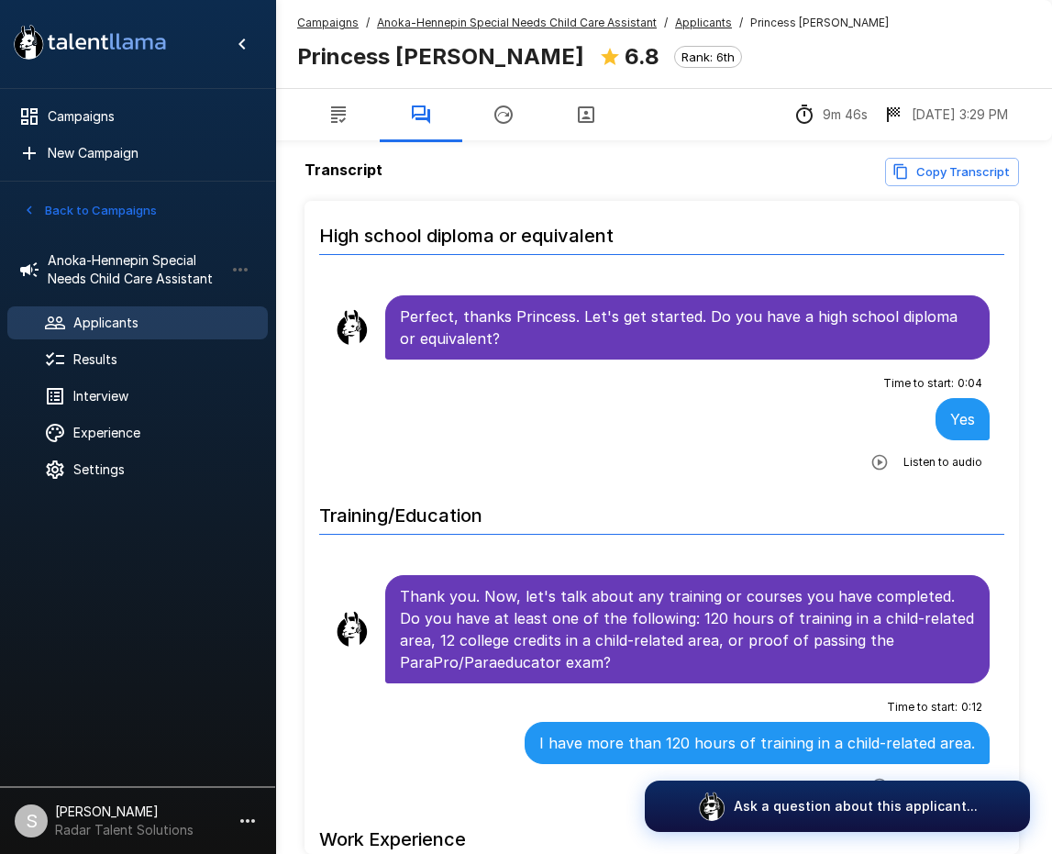
scroll to position [275, 0]
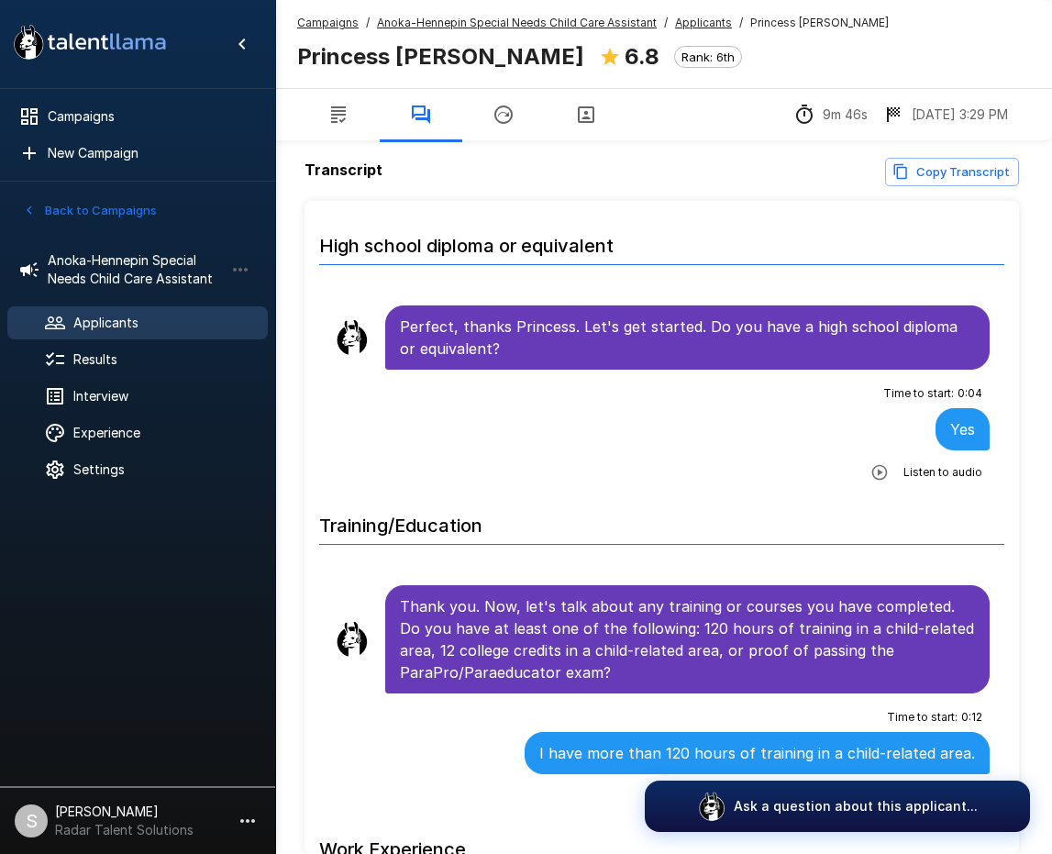
click at [70, 209] on button "Back to Campaigns" at bounding box center [89, 210] width 143 height 28
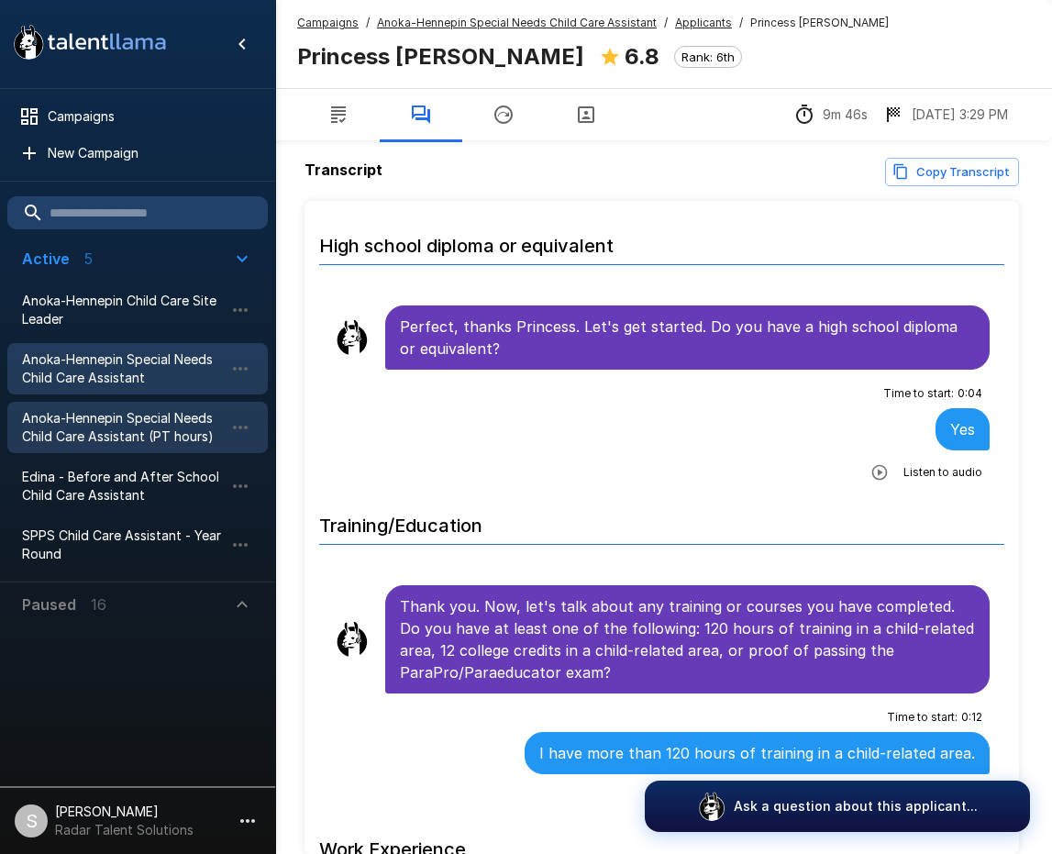
click at [93, 424] on span "Anoka-Hennepin Special Needs Child Care Assistant (PT hours)" at bounding box center [123, 427] width 202 height 37
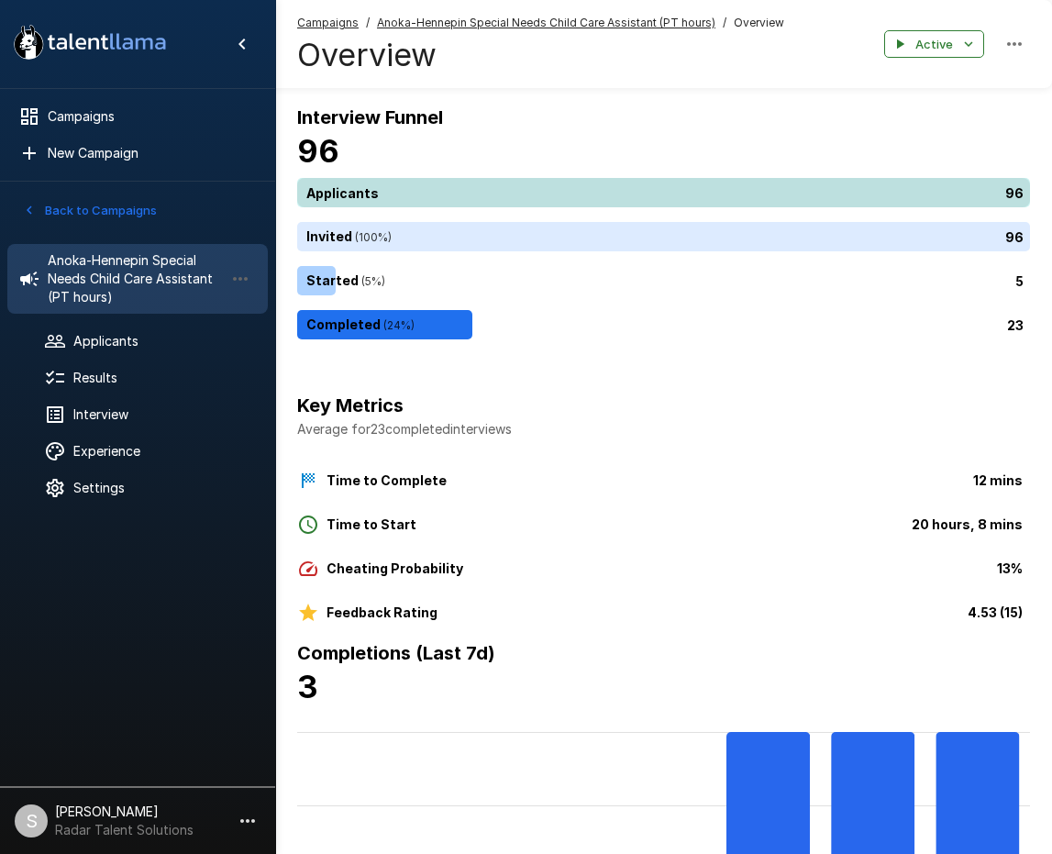
click at [377, 194] on div "96" at bounding box center [667, 192] width 740 height 29
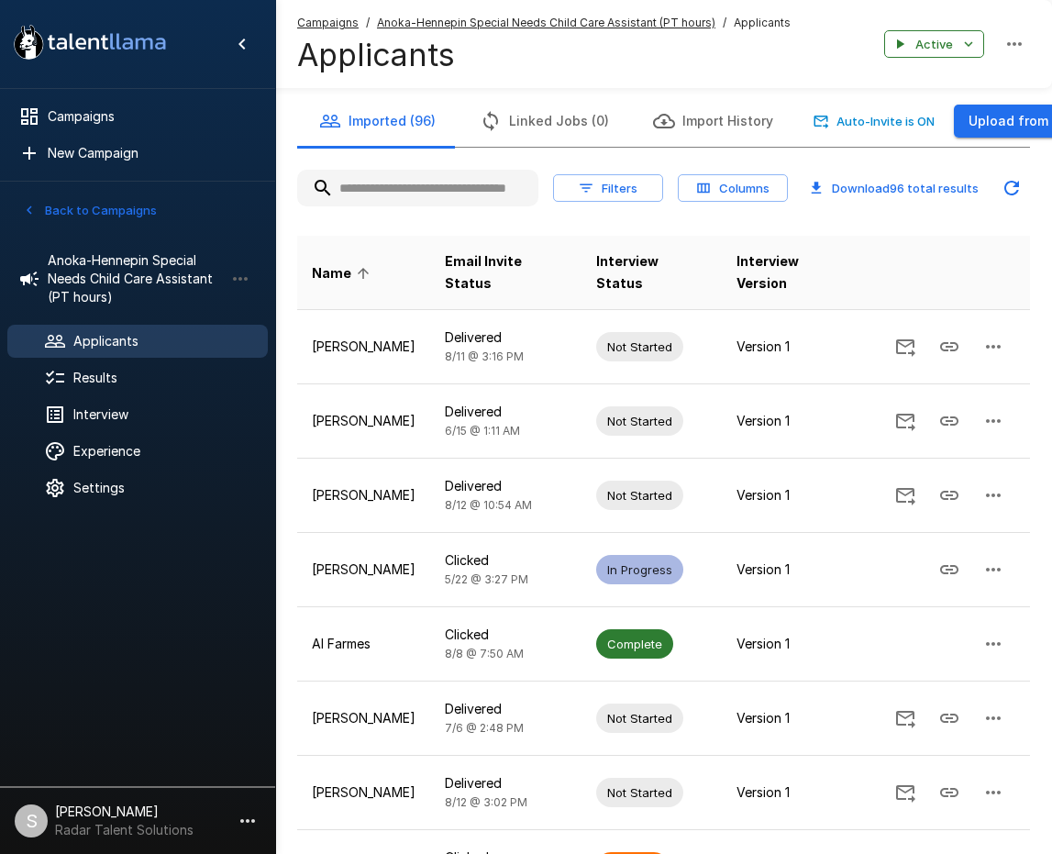
click at [431, 185] on input "text" at bounding box center [417, 188] width 241 height 33
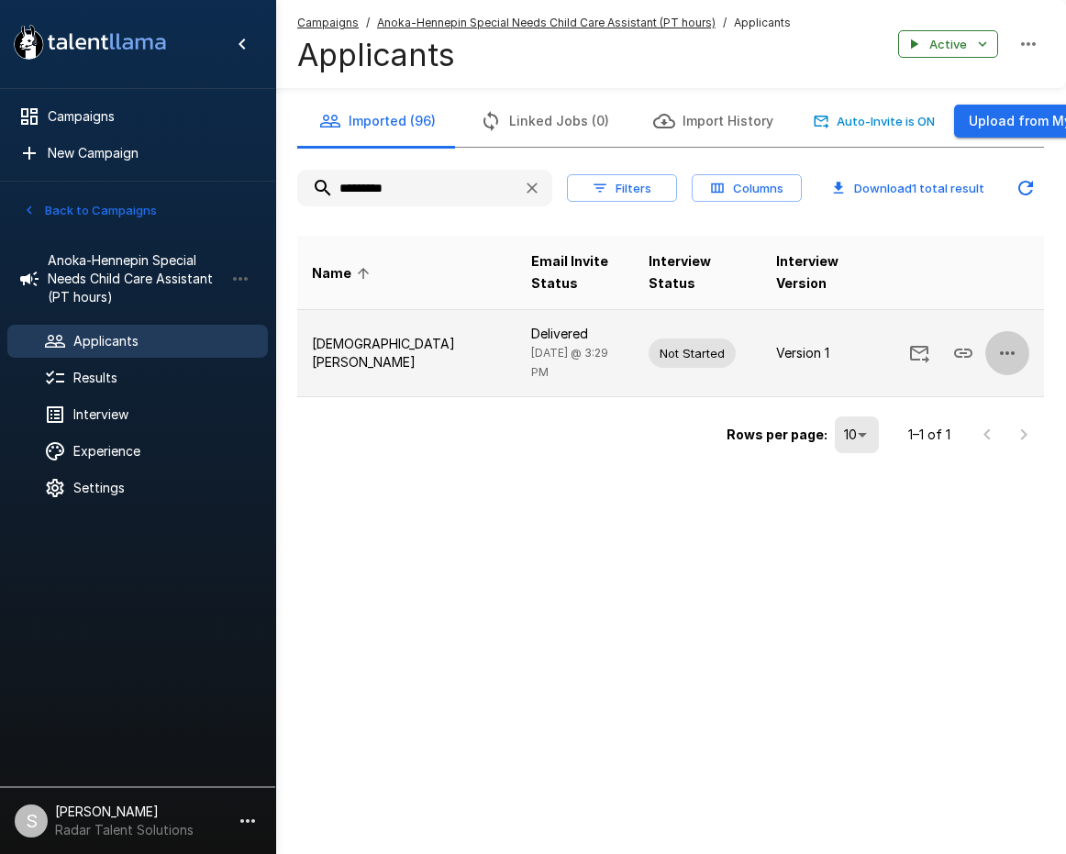
click at [1012, 342] on icon "button" at bounding box center [1007, 353] width 22 height 22
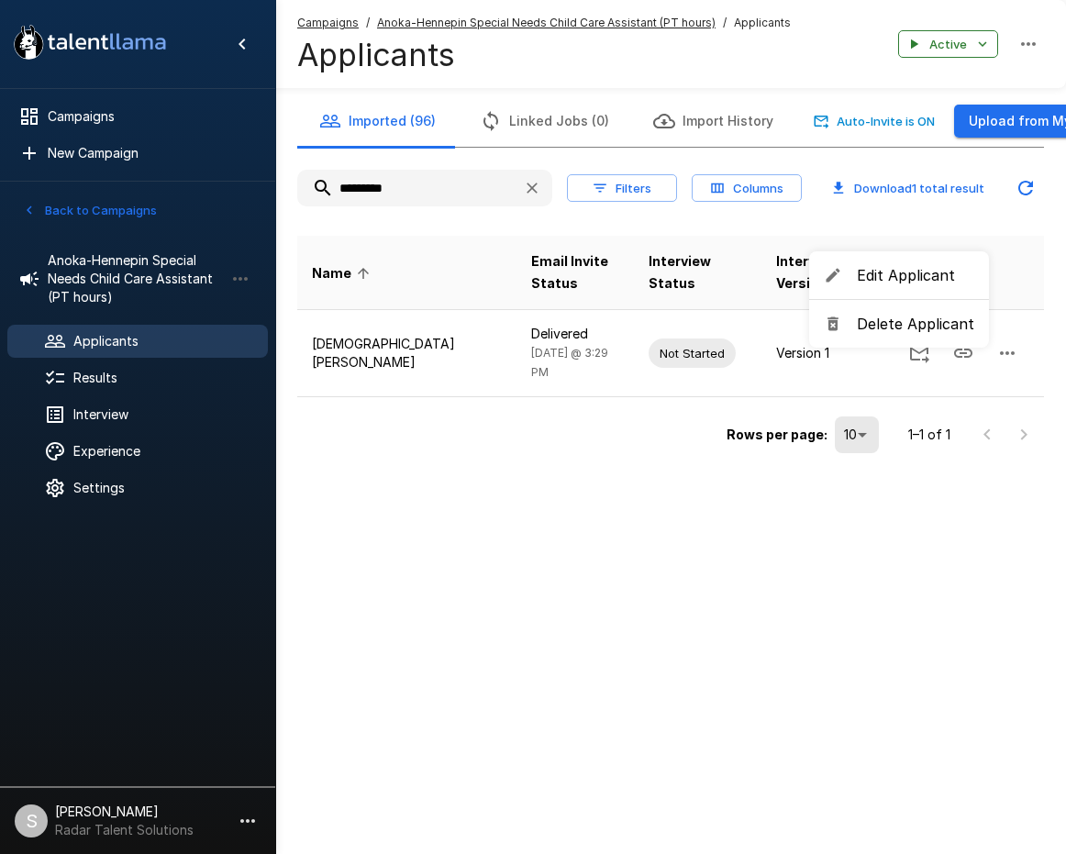
click at [939, 323] on span "Delete Applicant" at bounding box center [915, 324] width 117 height 22
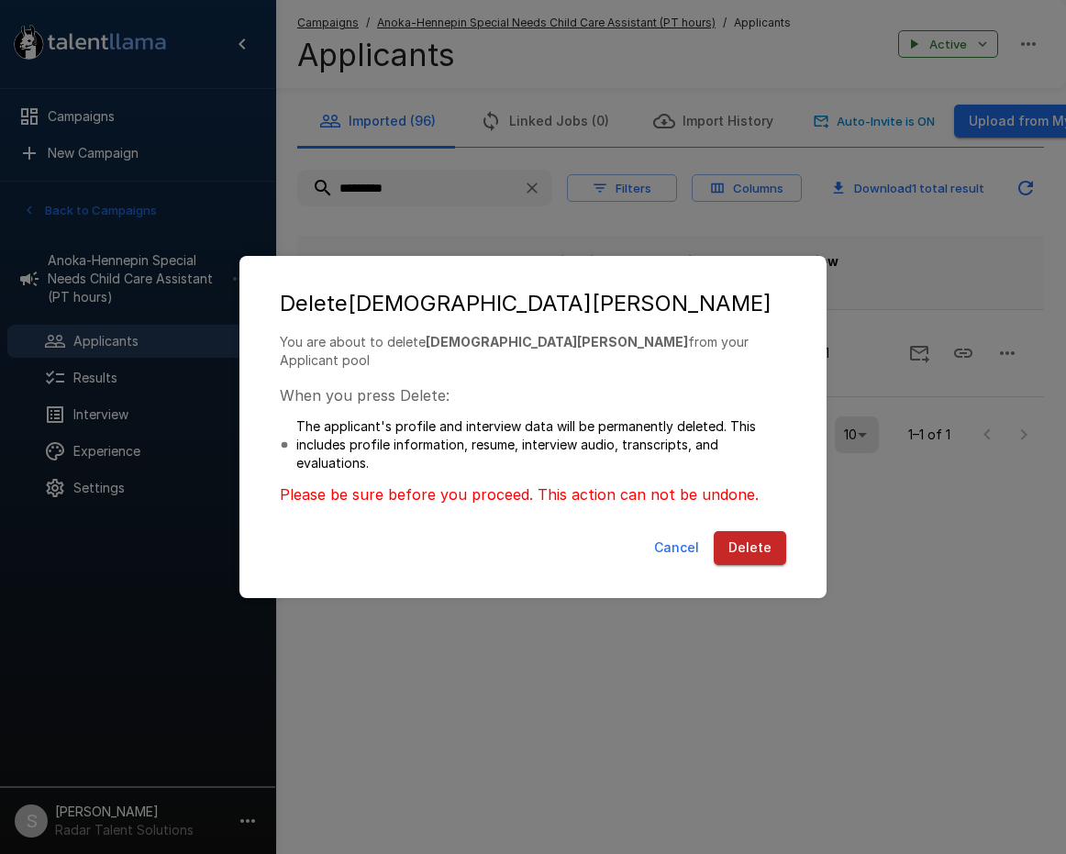
click at [742, 536] on button "Delete" at bounding box center [750, 548] width 72 height 34
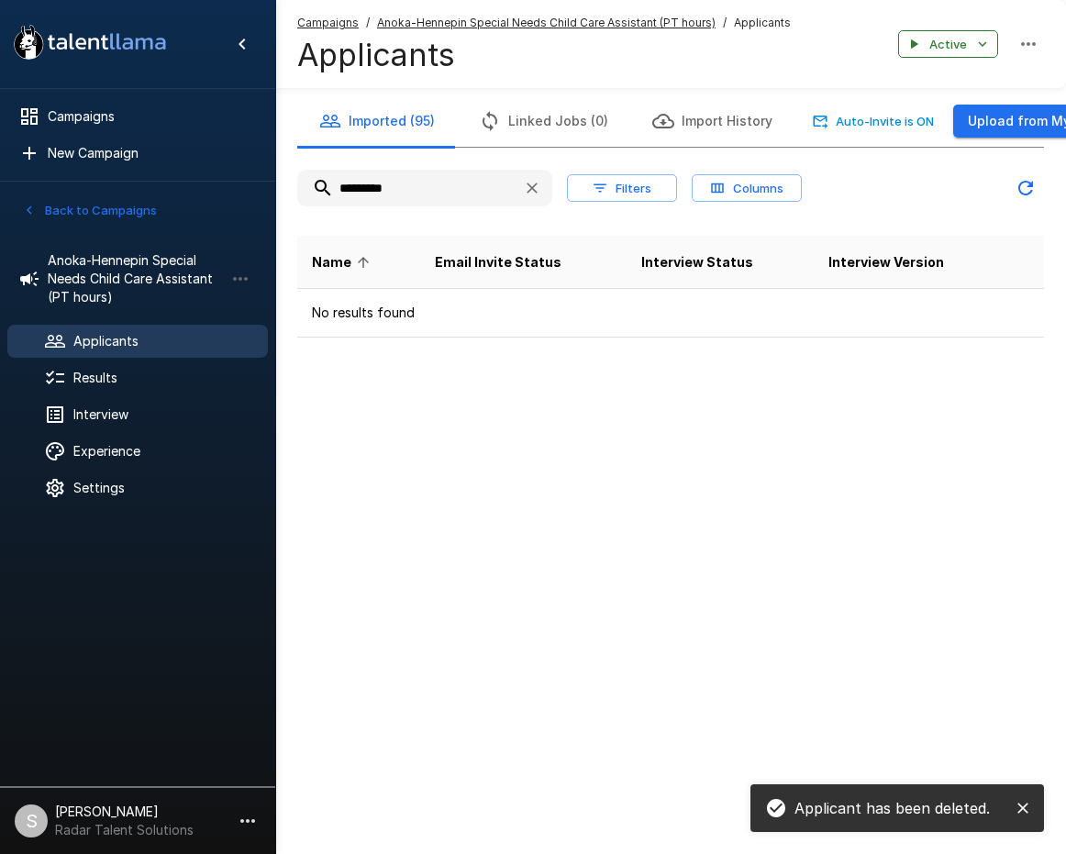
drag, startPoint x: 401, startPoint y: 187, endPoint x: 295, endPoint y: 184, distance: 106.5
click at [295, 184] on div "Imported (95) Linked Jobs (0) Import History Auto-Invite is ON Upload from My C…" at bounding box center [670, 216] width 791 height 242
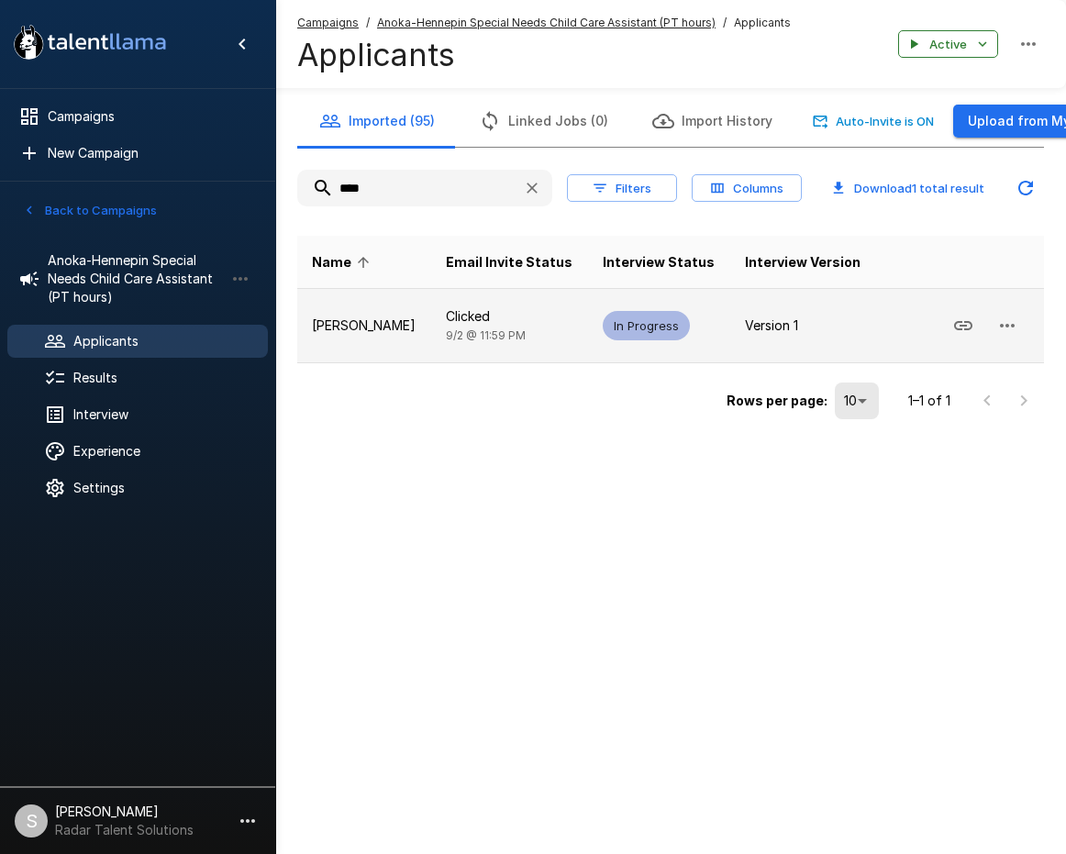
type input "****"
click at [647, 334] on span "In Progress" at bounding box center [646, 325] width 87 height 17
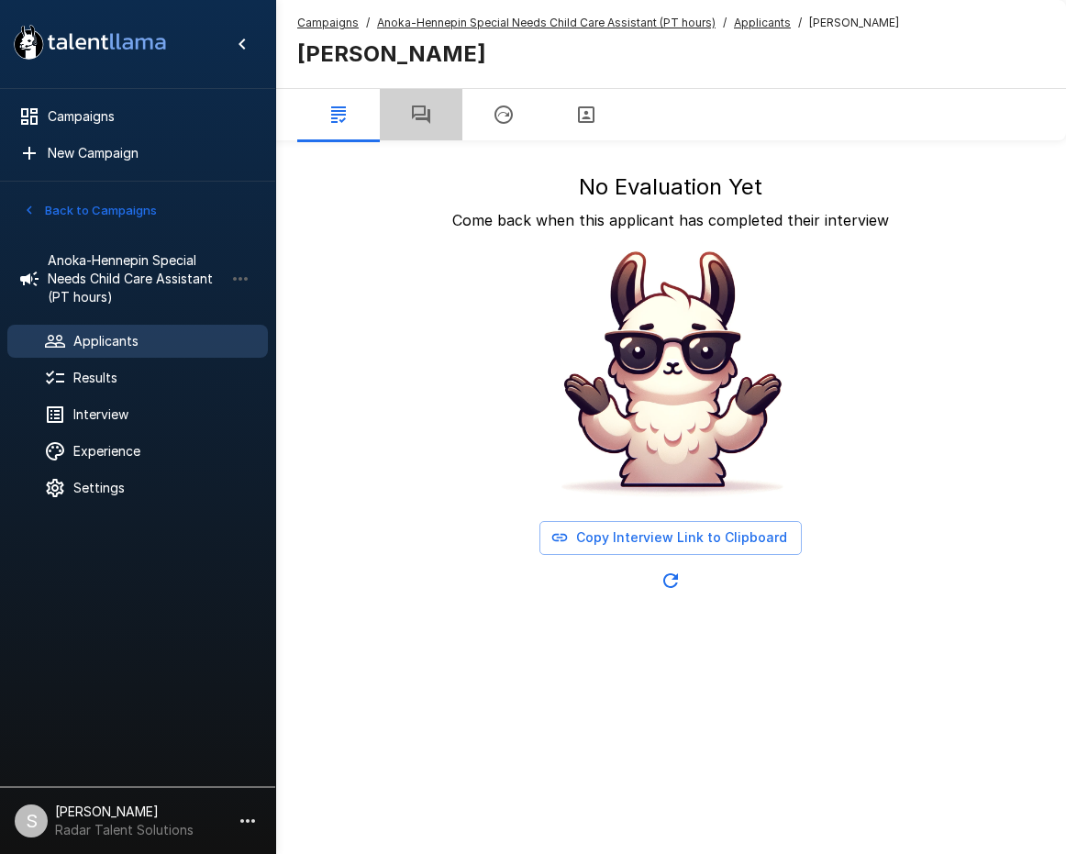
click at [413, 116] on icon "button" at bounding box center [421, 115] width 18 height 18
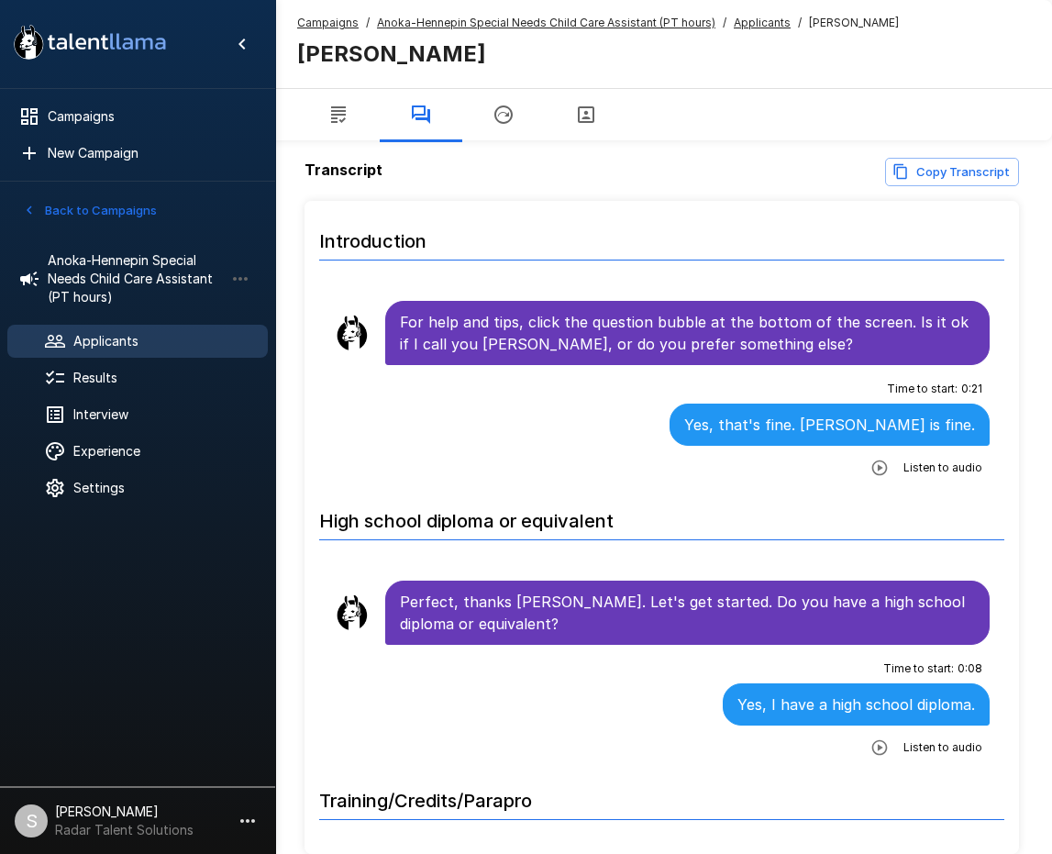
click at [110, 339] on span "Applicants" at bounding box center [163, 341] width 180 height 18
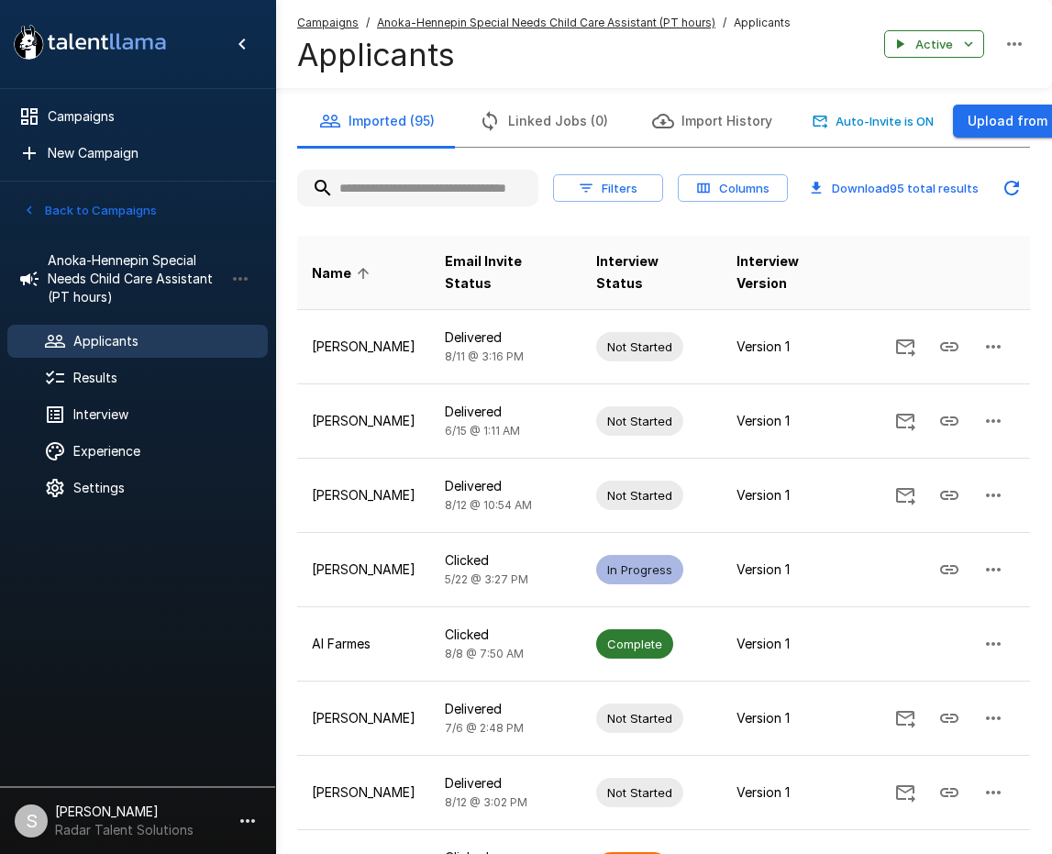
click at [84, 218] on button "Back to Campaigns" at bounding box center [89, 210] width 143 height 28
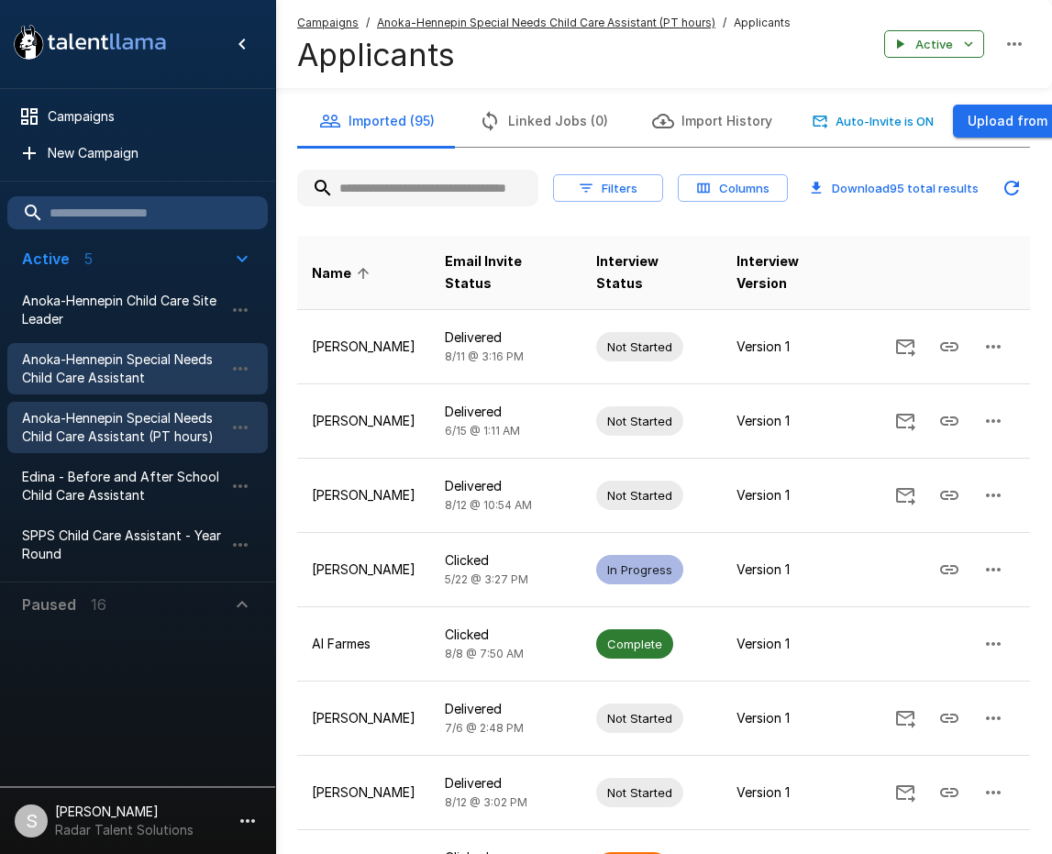
click at [117, 376] on span "Anoka-Hennepin Special Needs Child Care Assistant" at bounding box center [123, 368] width 202 height 37
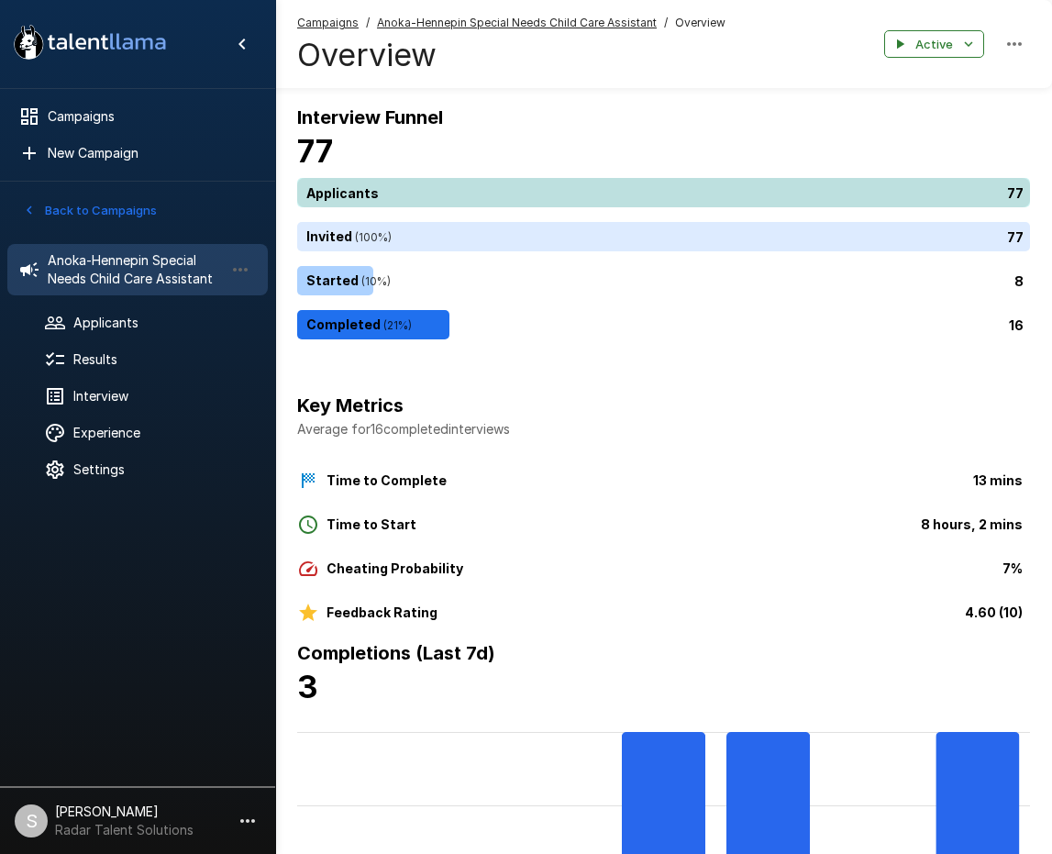
click at [362, 189] on div "77" at bounding box center [667, 192] width 740 height 29
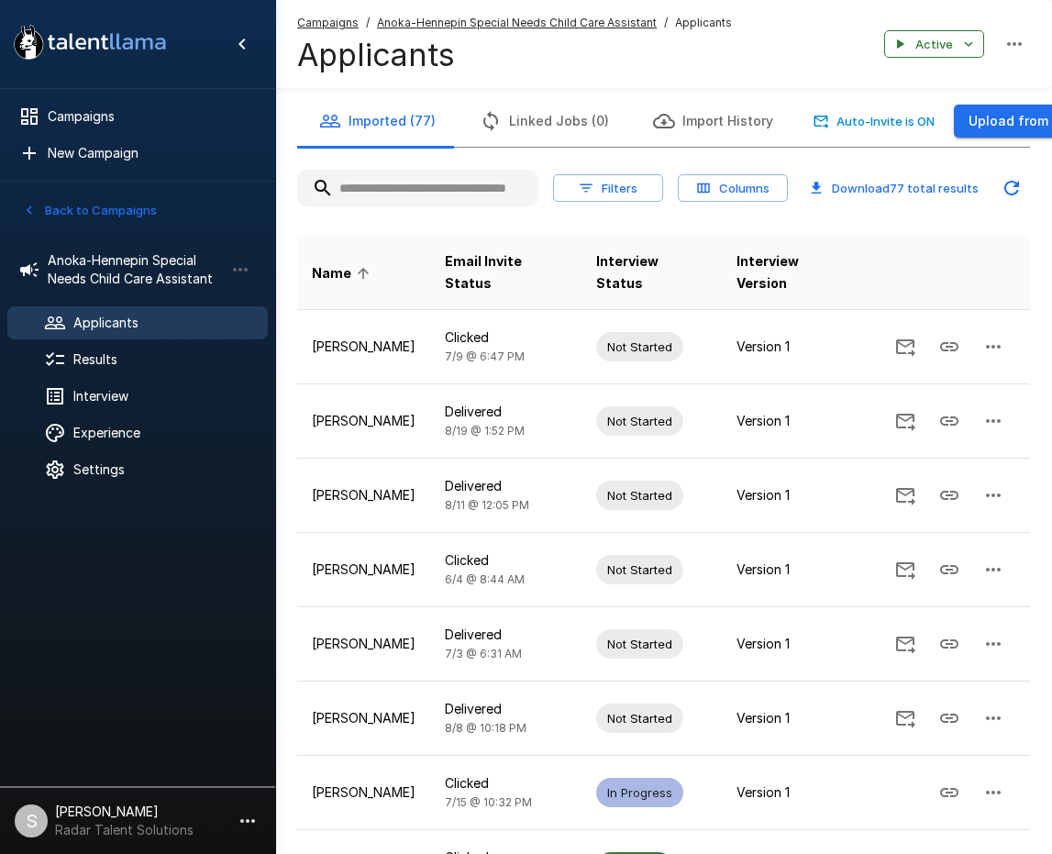
click at [397, 200] on input "text" at bounding box center [417, 188] width 241 height 33
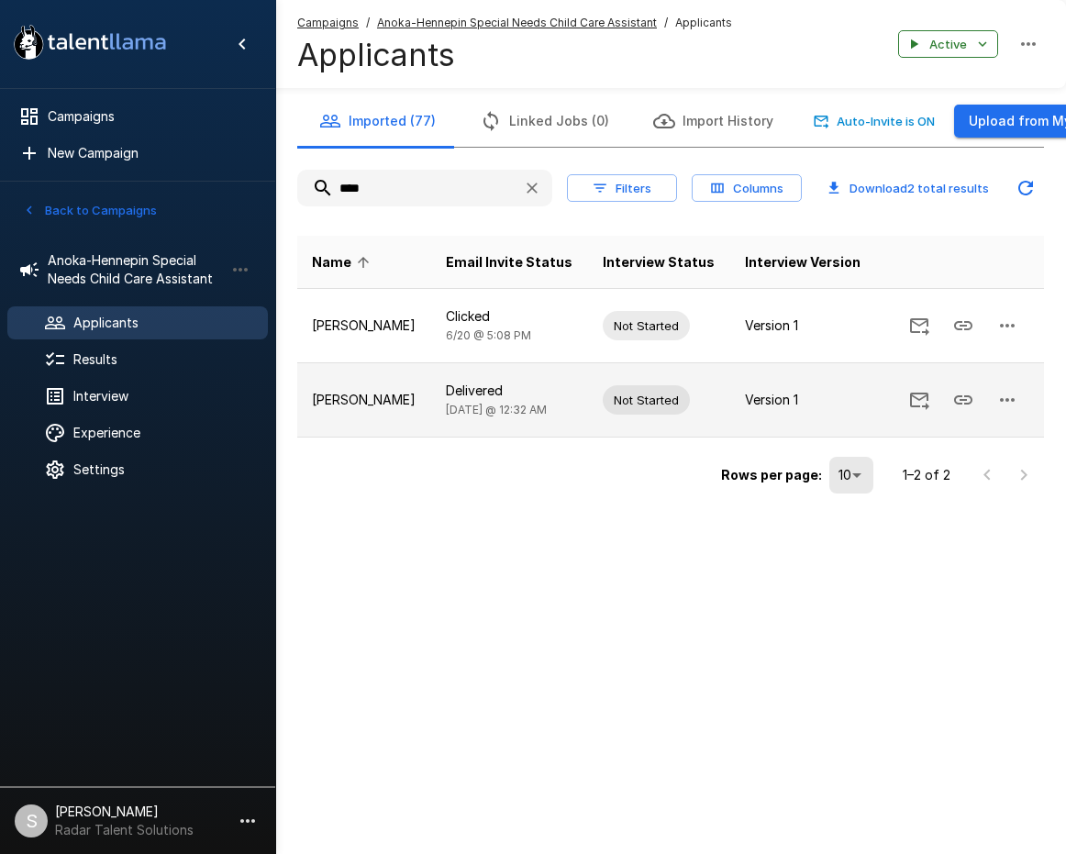
type input "****"
click at [1017, 407] on icon "button" at bounding box center [1007, 400] width 22 height 22
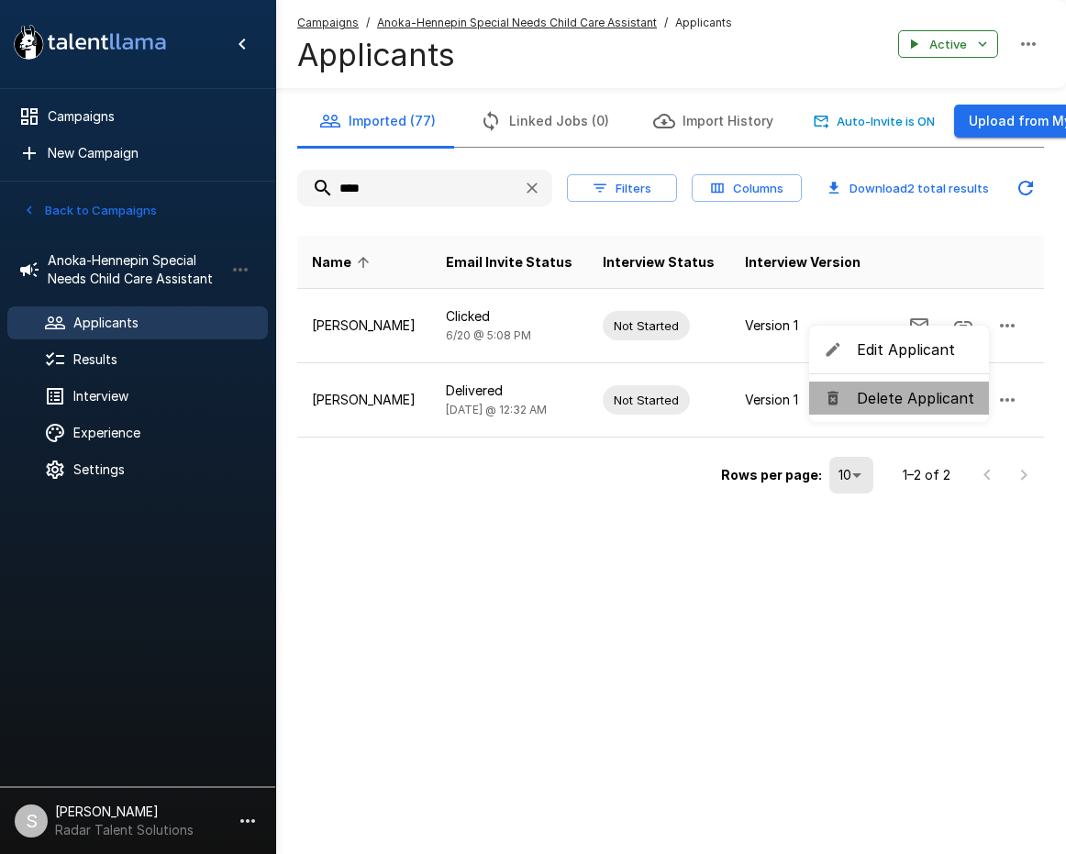
click at [925, 405] on span "Delete Applicant" at bounding box center [915, 398] width 117 height 22
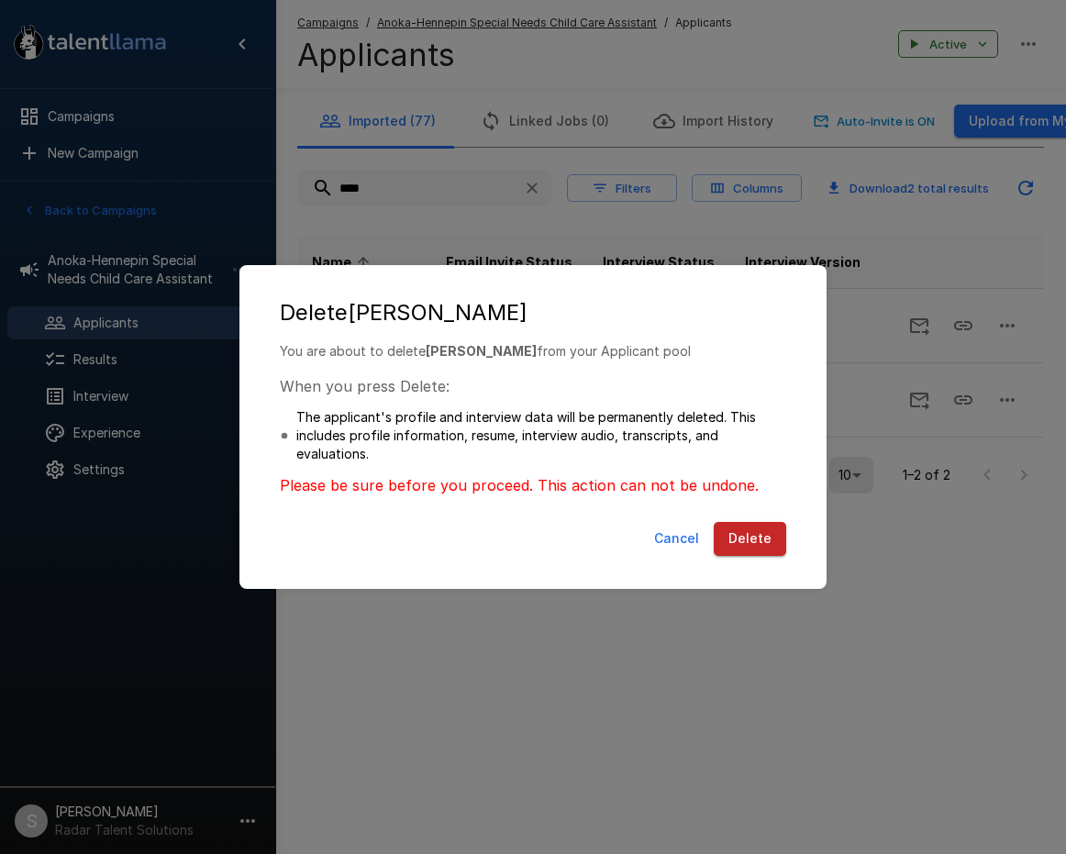
click at [750, 537] on button "Delete" at bounding box center [750, 539] width 72 height 34
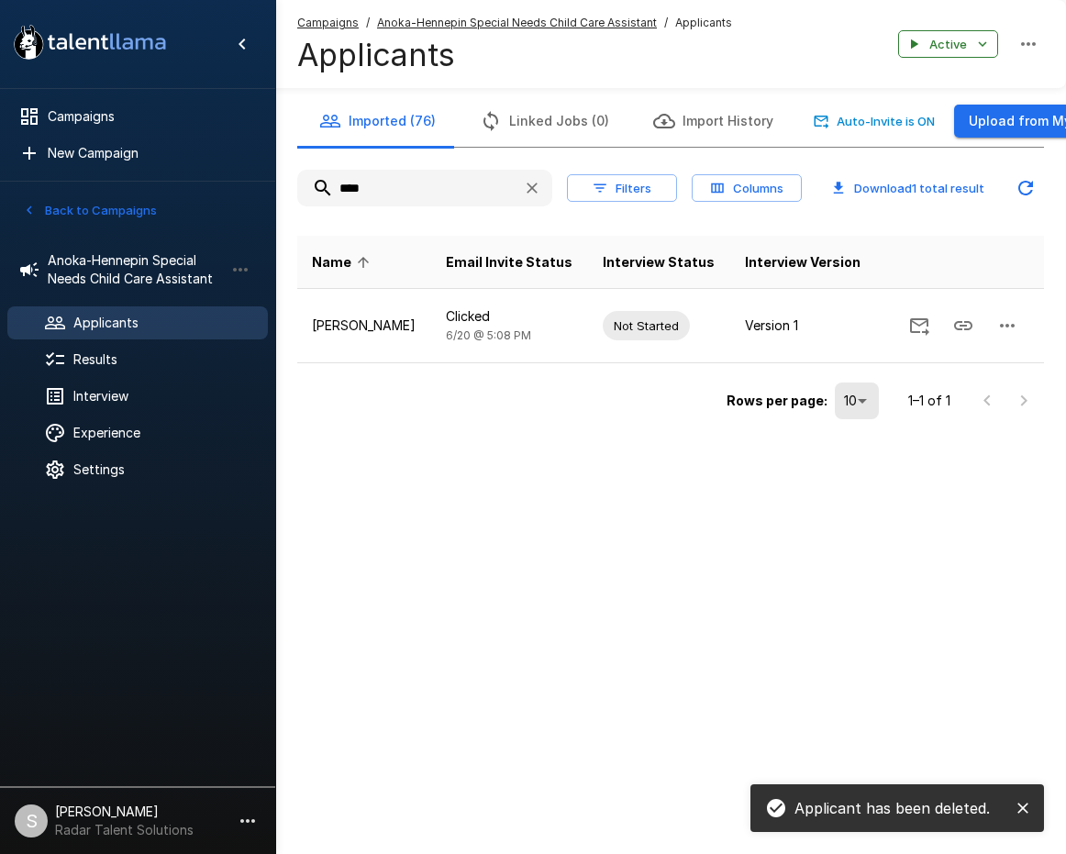
click at [123, 217] on button "Back to Campaigns" at bounding box center [89, 210] width 143 height 28
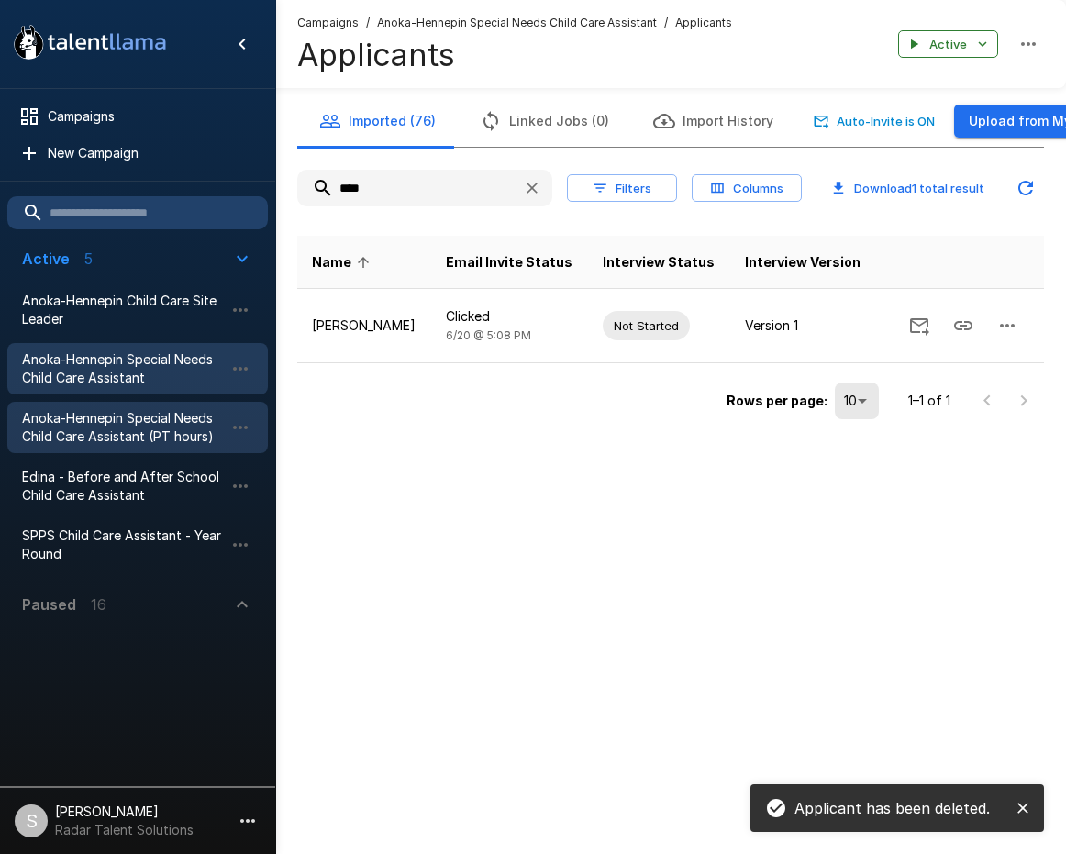
click at [139, 433] on span "Anoka-Hennepin Special Needs Child Care Assistant (PT hours)" at bounding box center [123, 427] width 202 height 37
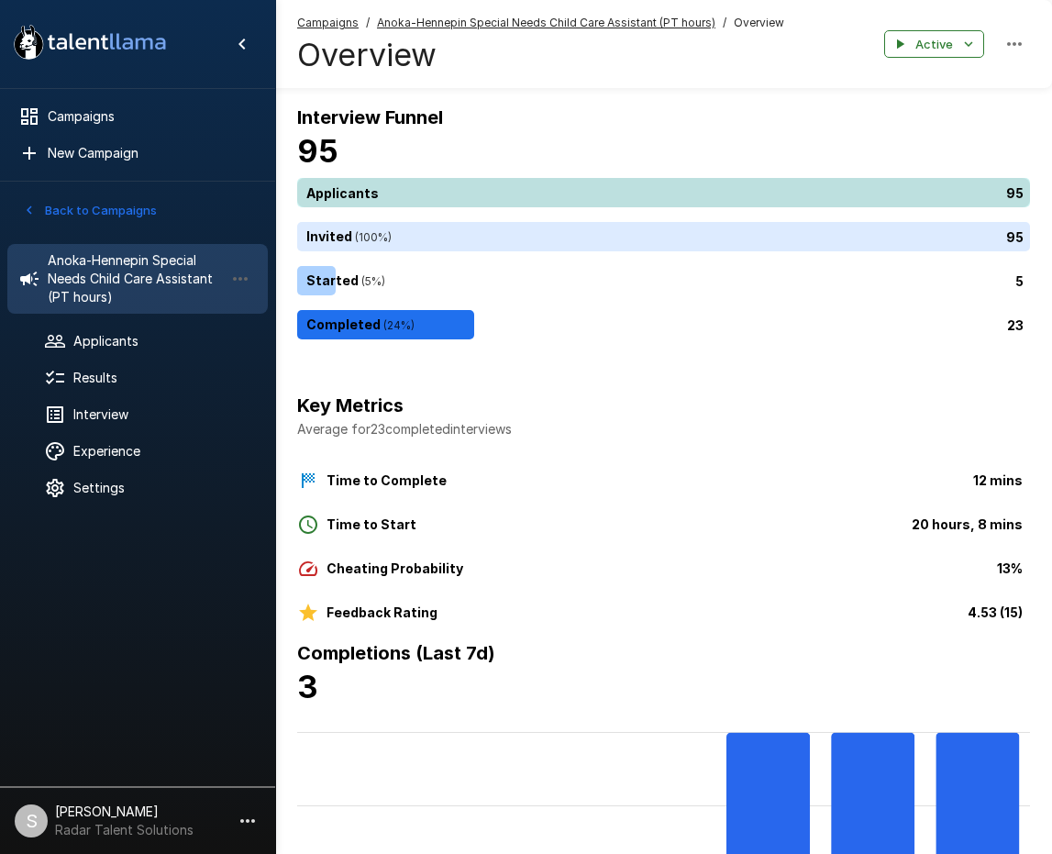
click at [418, 184] on div "95" at bounding box center [667, 192] width 740 height 29
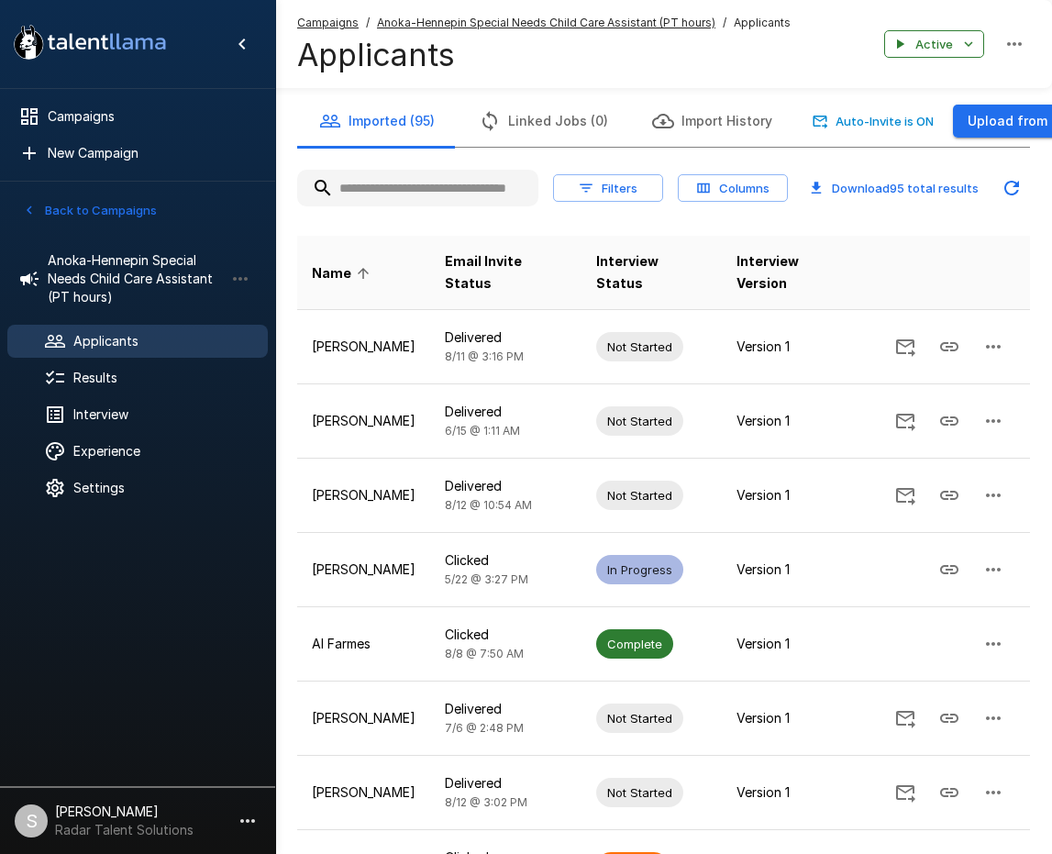
click at [399, 185] on input "text" at bounding box center [417, 188] width 241 height 33
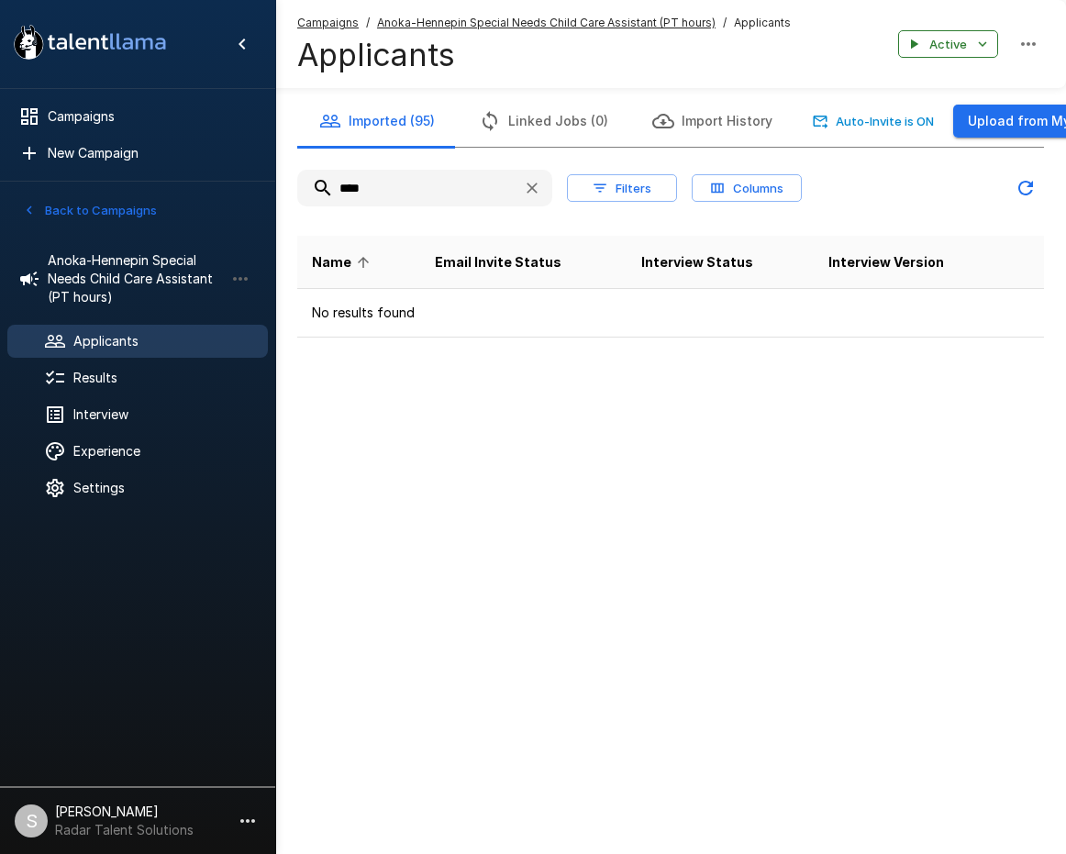
type input "****"
click at [116, 207] on button "Back to Campaigns" at bounding box center [89, 210] width 143 height 28
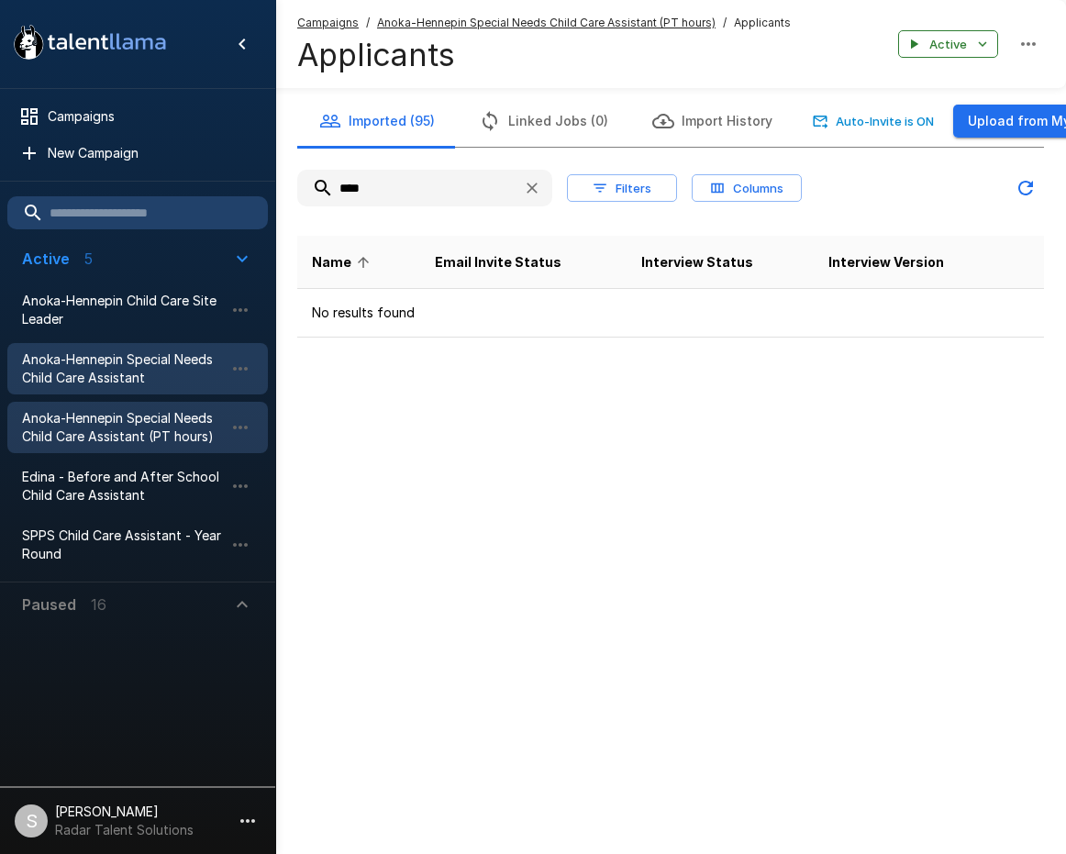
click at [110, 353] on span "Anoka-Hennepin Special Needs Child Care Assistant" at bounding box center [123, 368] width 202 height 37
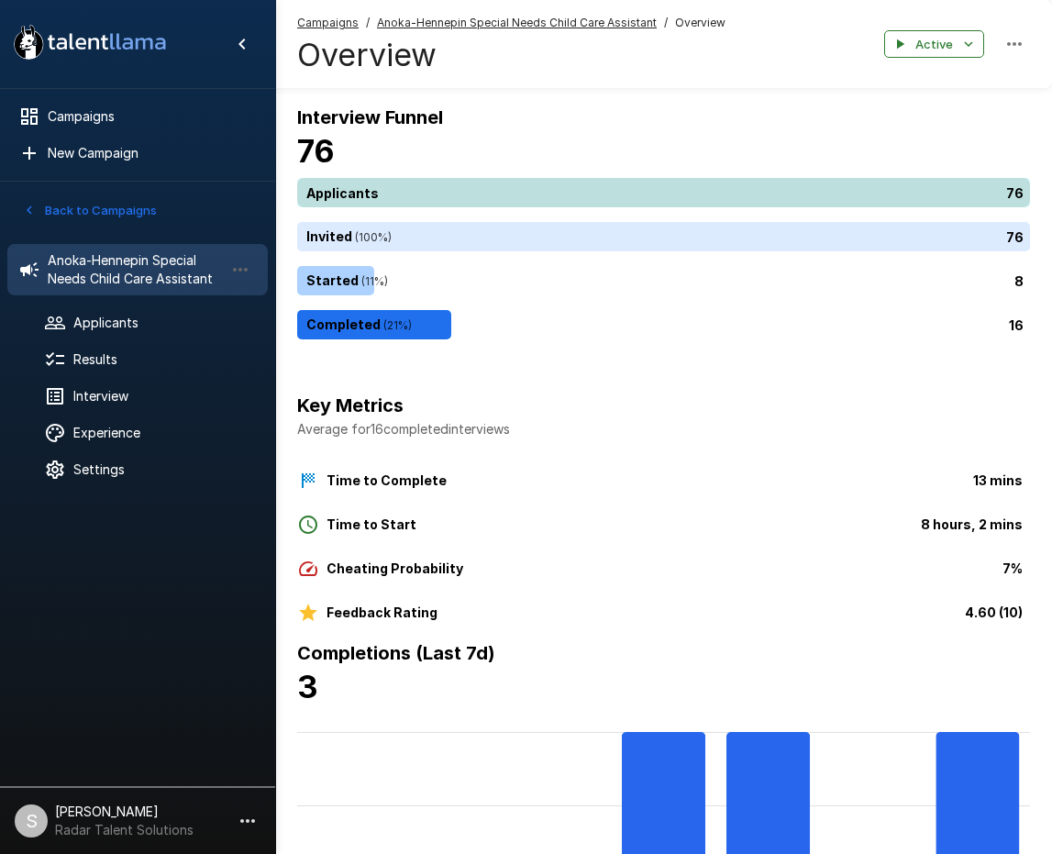
click at [393, 195] on div "76" at bounding box center [667, 192] width 740 height 29
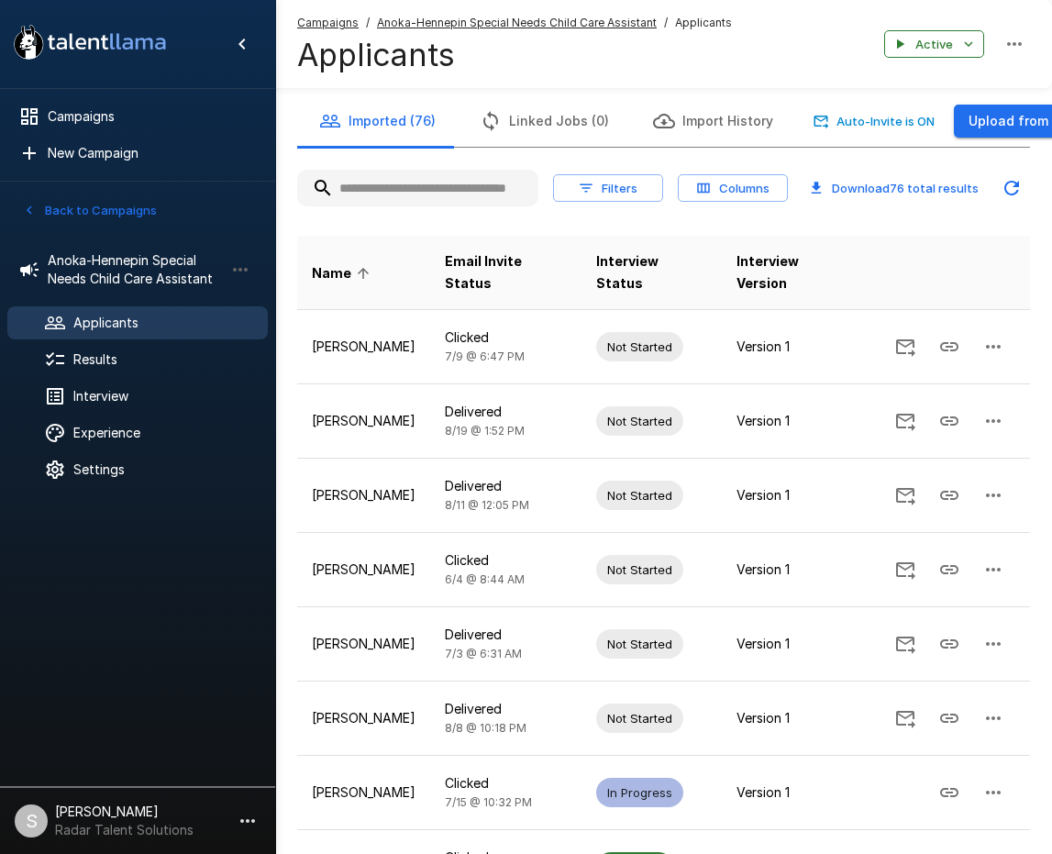
click at [452, 192] on input "text" at bounding box center [417, 188] width 241 height 33
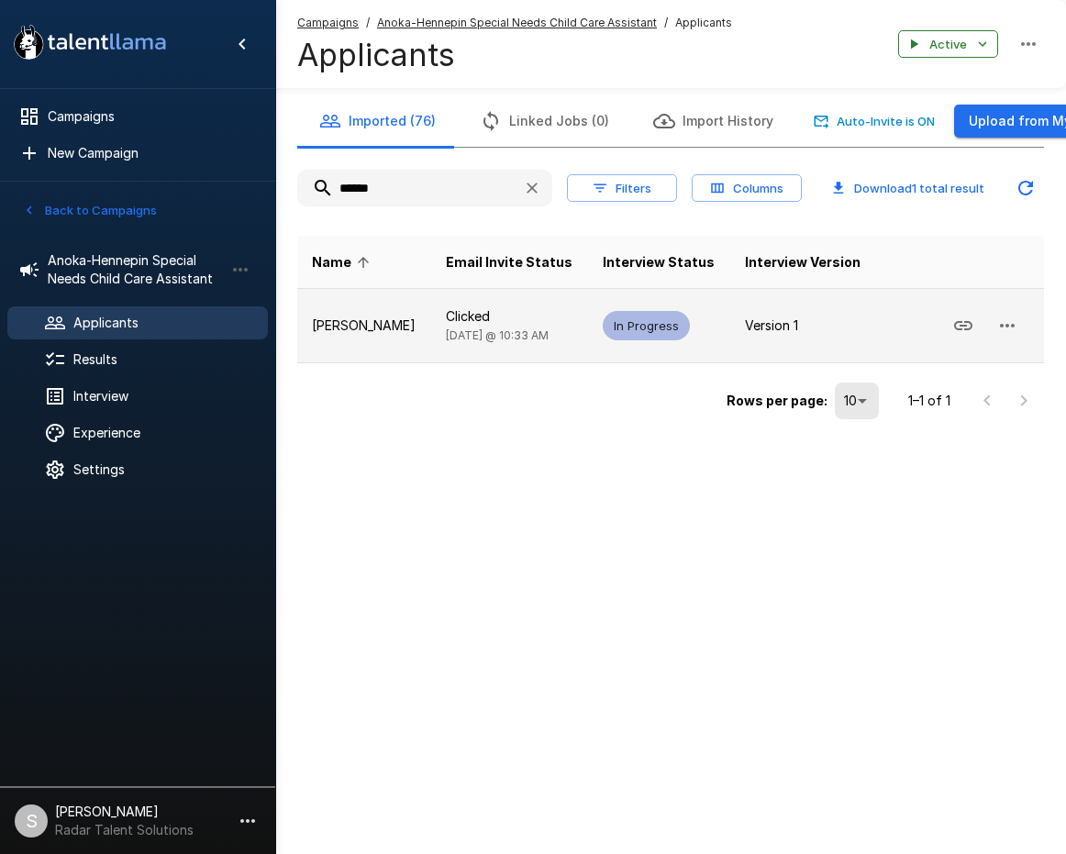
type input "******"
click at [1011, 327] on icon "button" at bounding box center [1007, 326] width 22 height 22
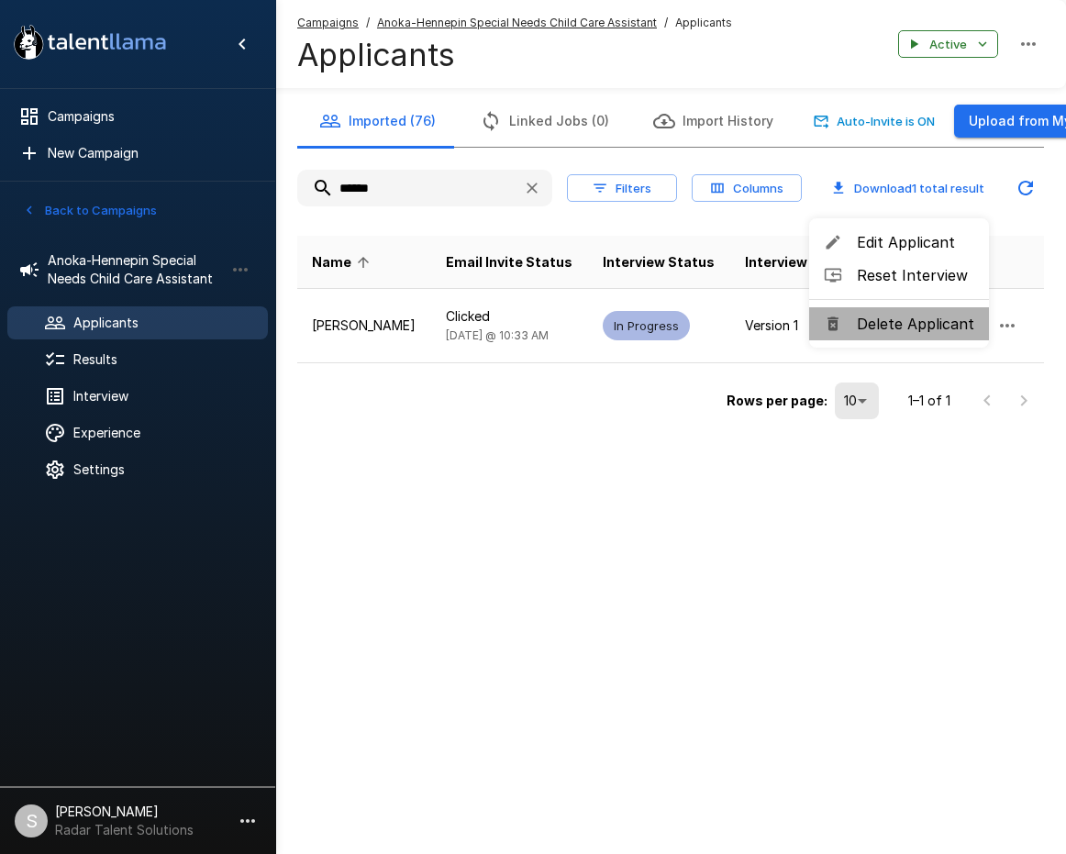
click at [936, 328] on span "Delete Applicant" at bounding box center [915, 324] width 117 height 22
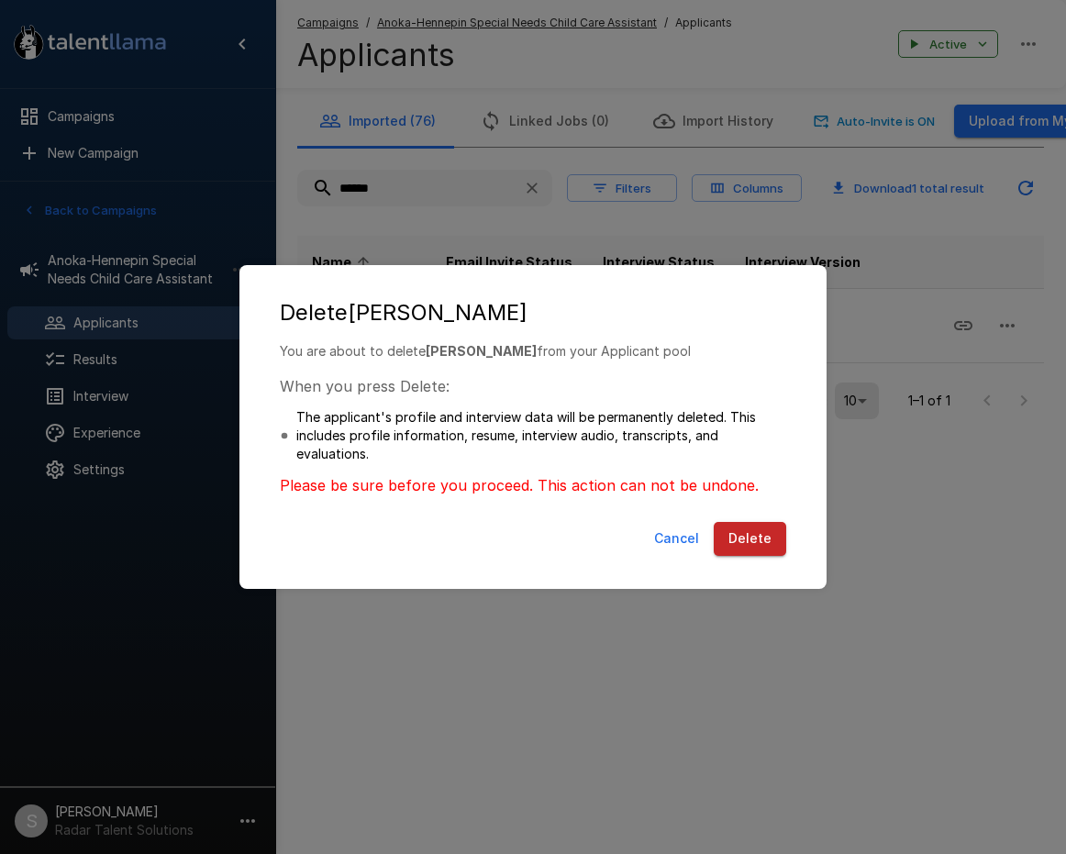
click at [761, 538] on button "Delete" at bounding box center [750, 539] width 72 height 34
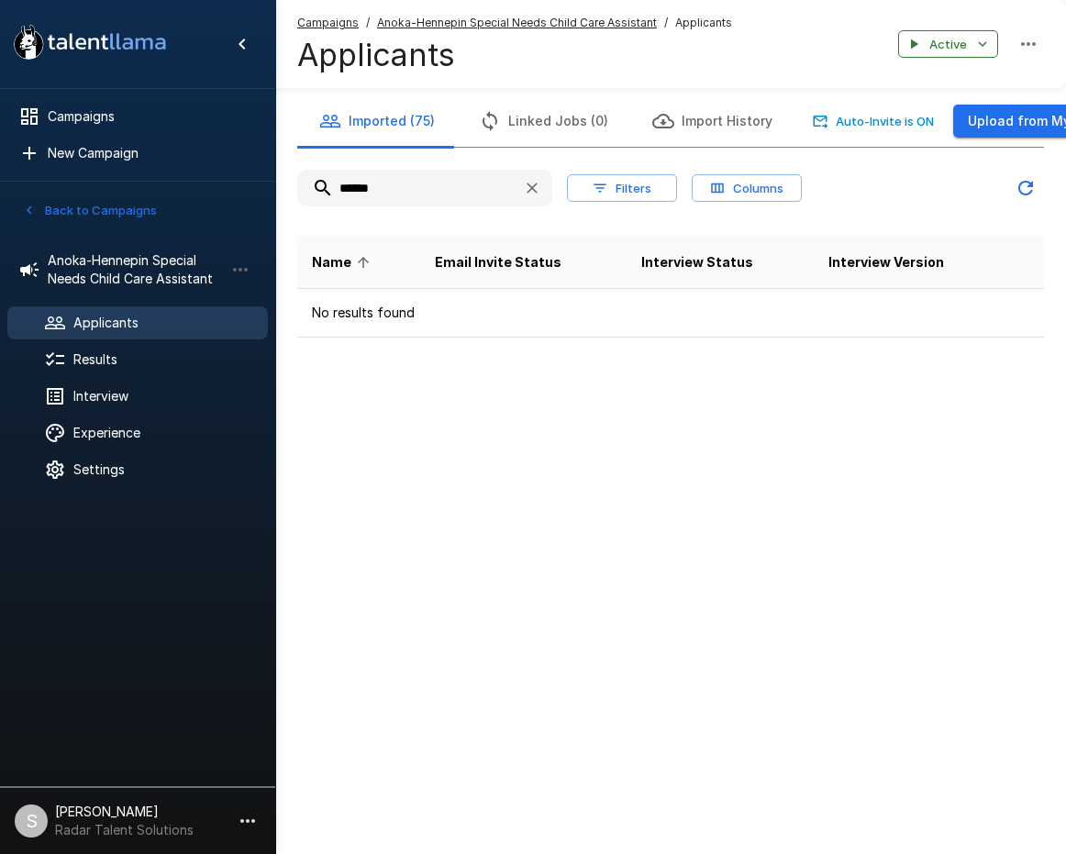
click at [80, 204] on button "Back to Campaigns" at bounding box center [89, 210] width 143 height 28
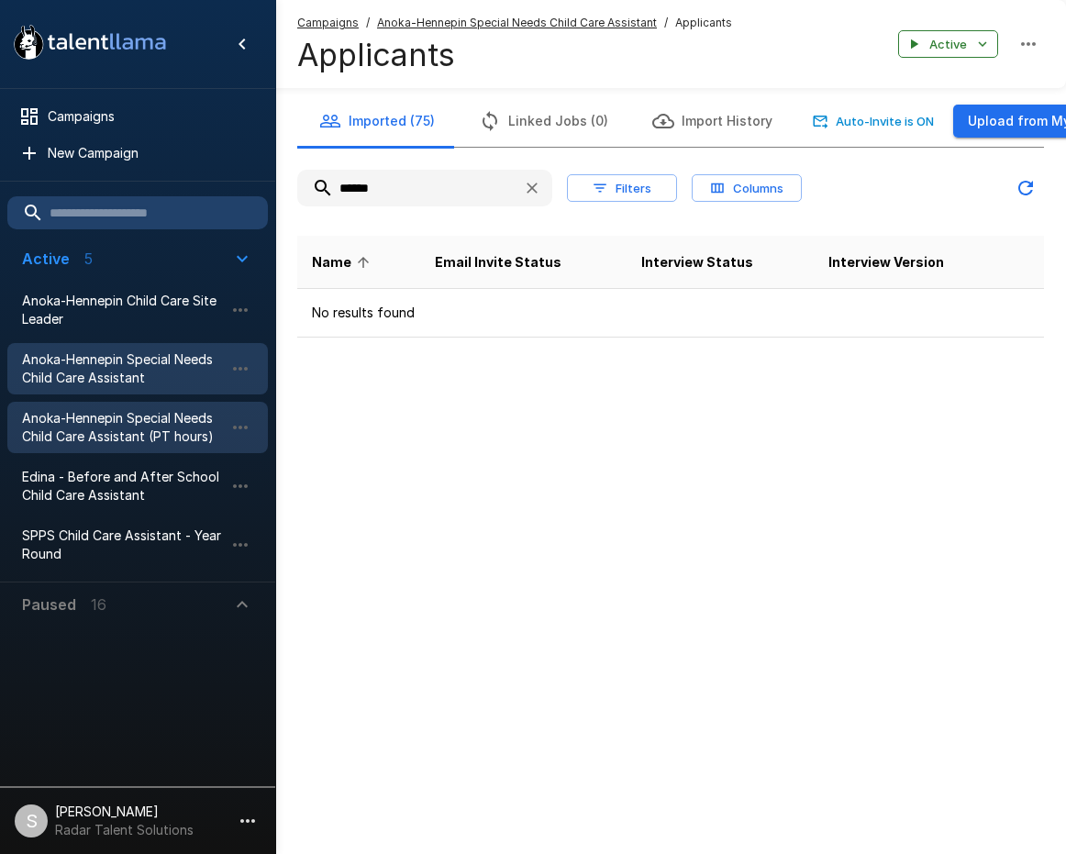
click at [88, 428] on span "Anoka-Hennepin Special Needs Child Care Assistant (PT hours)" at bounding box center [123, 427] width 202 height 37
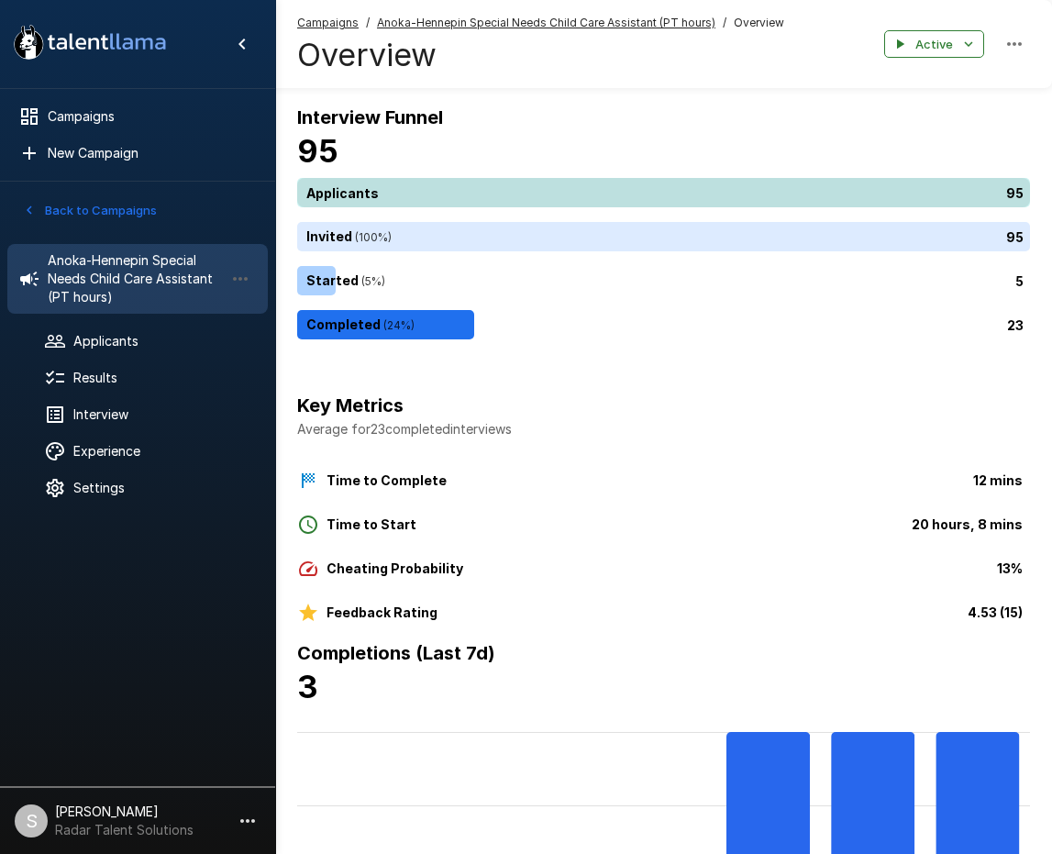
click at [383, 202] on div "95" at bounding box center [667, 192] width 740 height 29
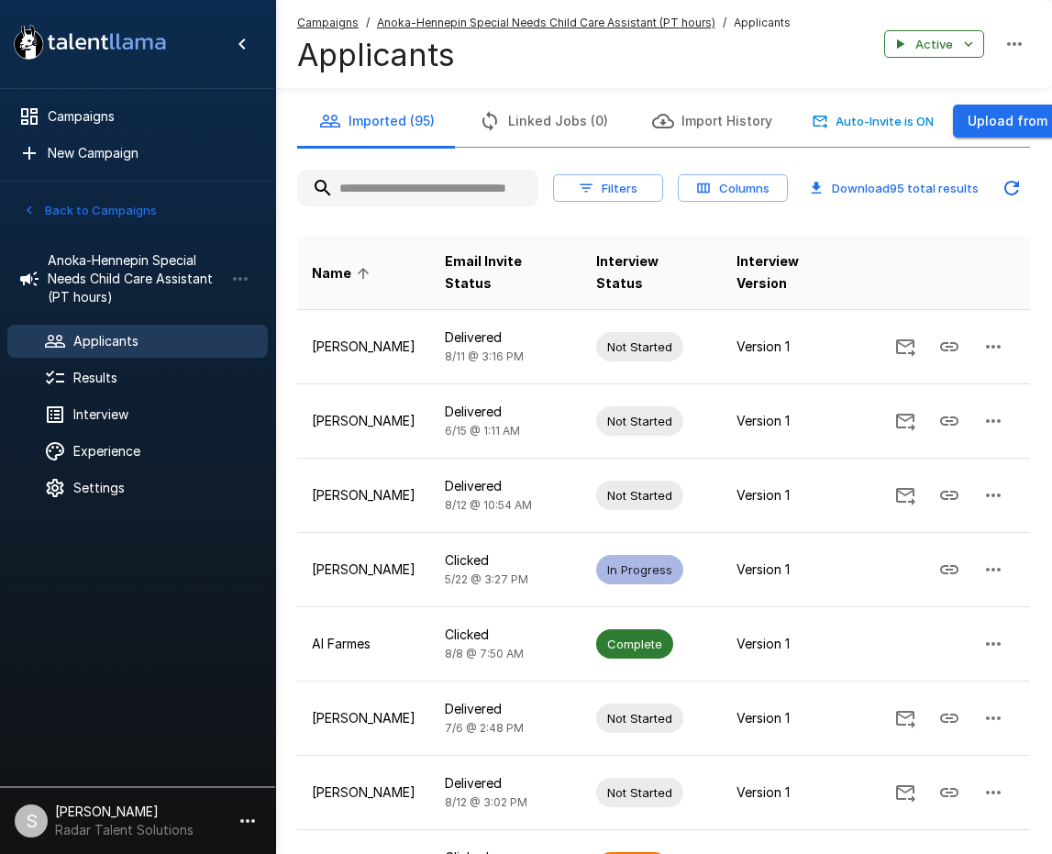
click at [419, 181] on input "text" at bounding box center [417, 188] width 241 height 33
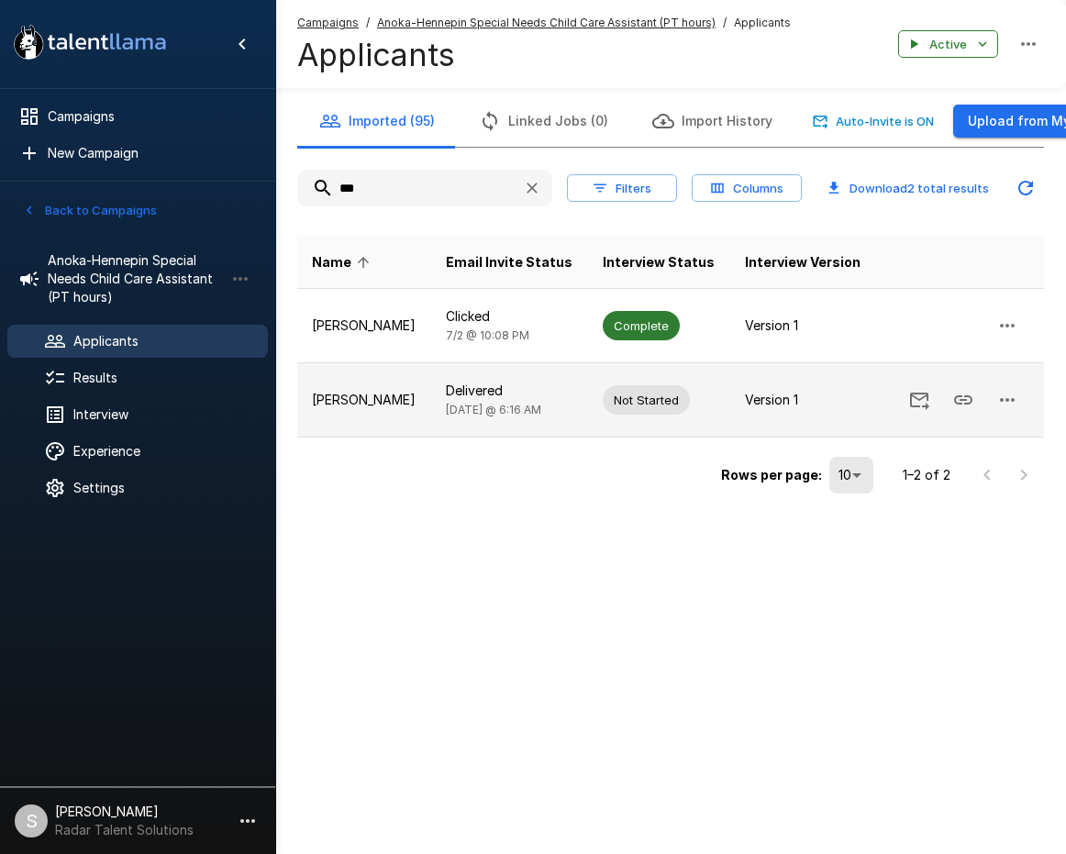
type input "***"
click at [999, 404] on icon "button" at bounding box center [1007, 400] width 22 height 22
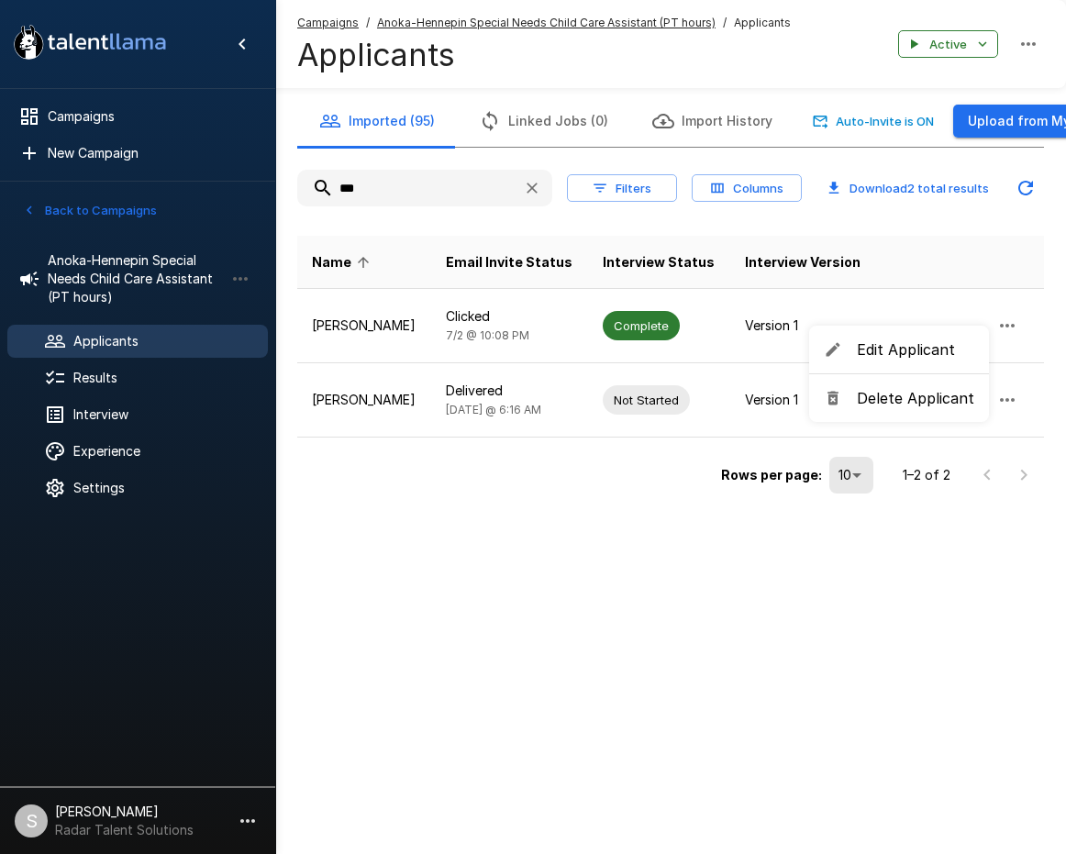
click at [912, 404] on span "Delete Applicant" at bounding box center [915, 398] width 117 height 22
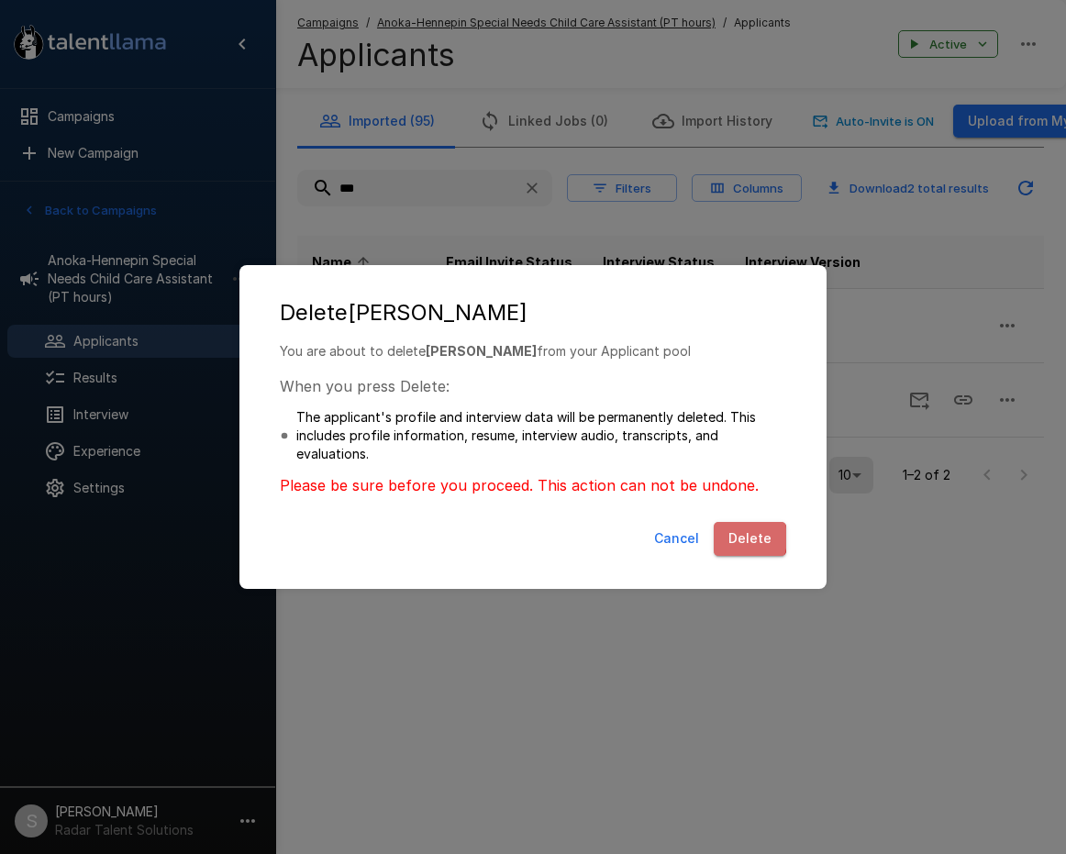
click at [732, 538] on button "Delete" at bounding box center [750, 539] width 72 height 34
